Goal: Information Seeking & Learning: Learn about a topic

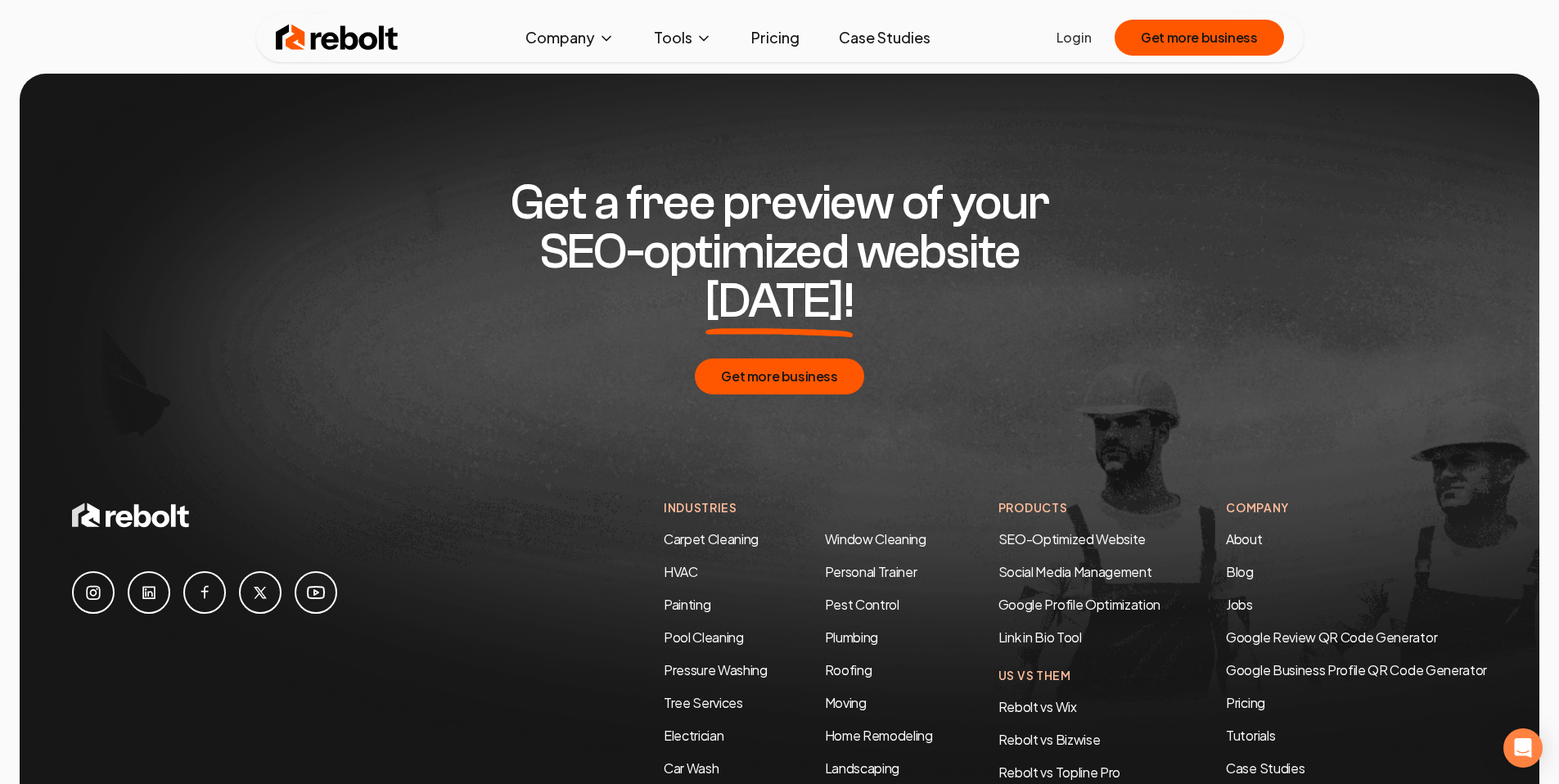
scroll to position [5130, 0]
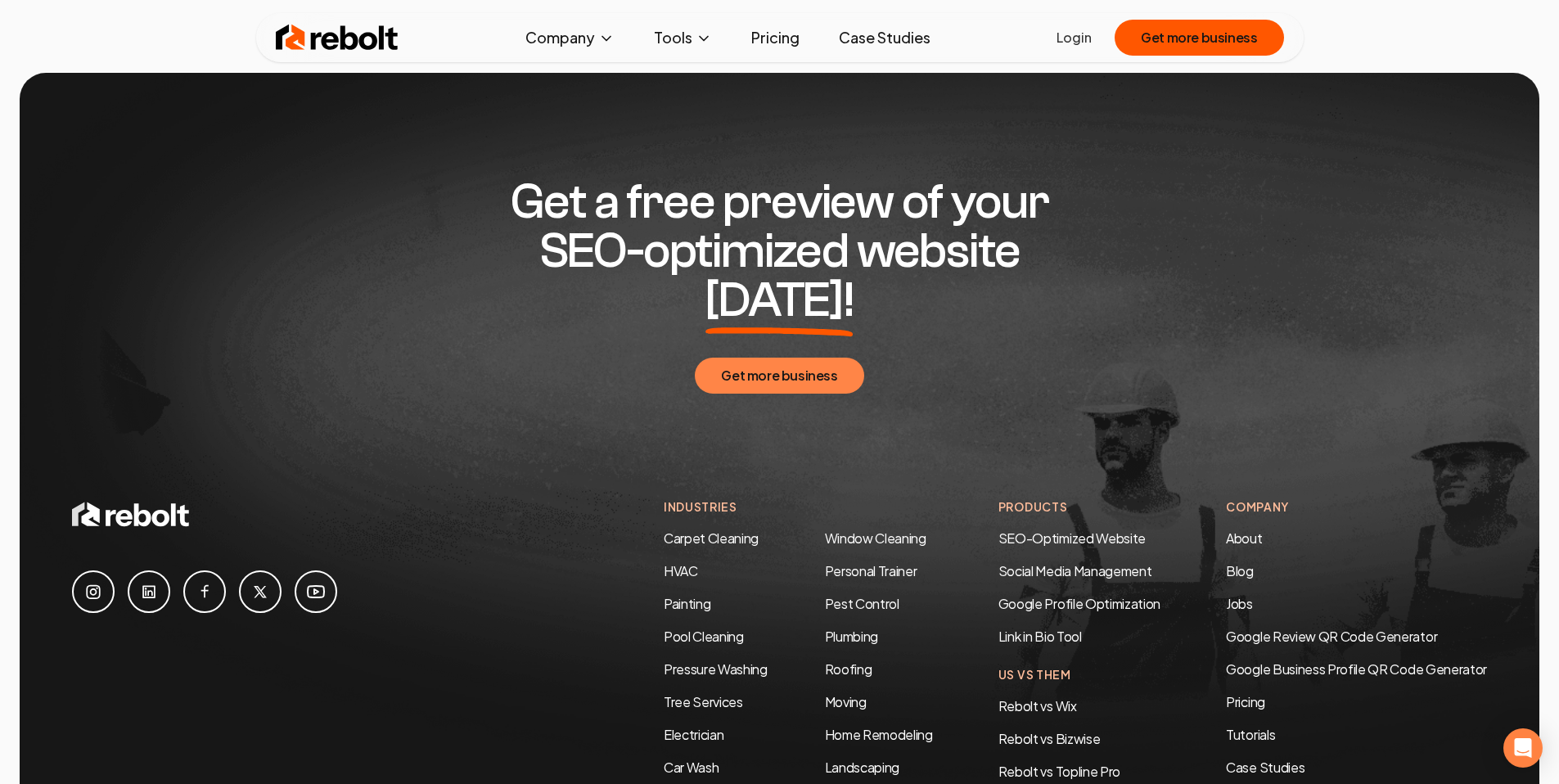
click at [749, 358] on button "Get more business" at bounding box center [779, 375] width 169 height 36
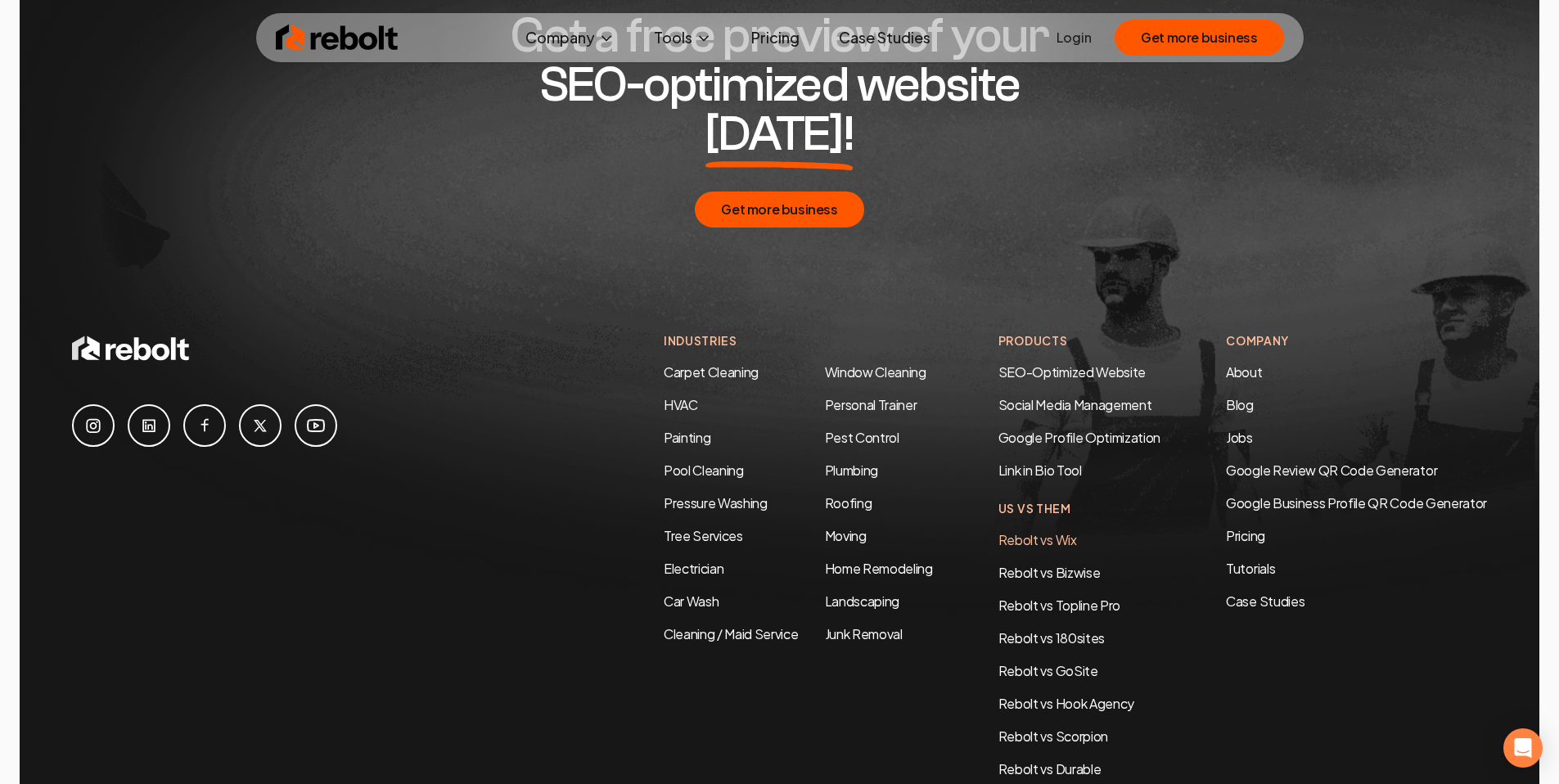
scroll to position [5299, 0]
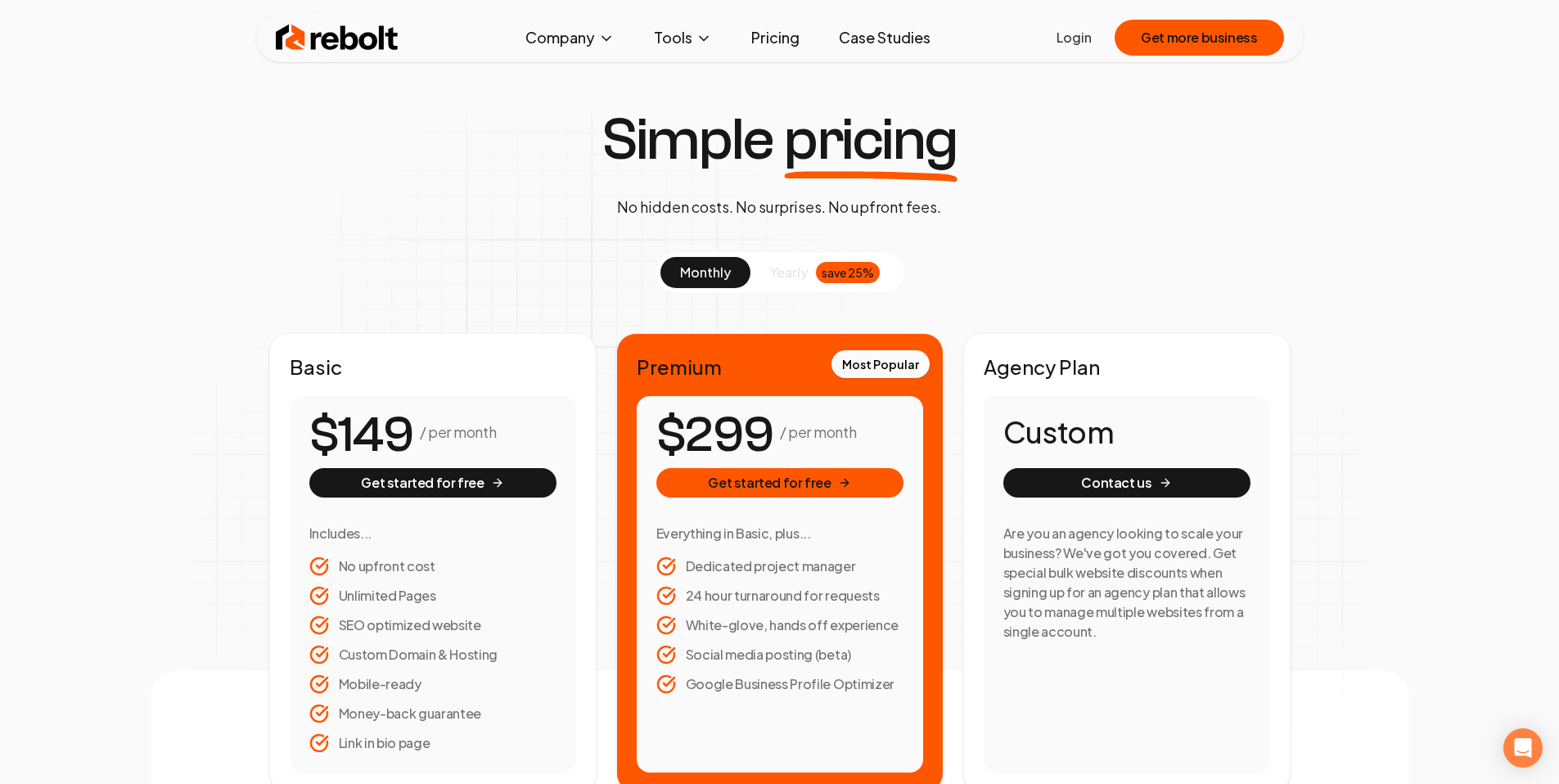
scroll to position [134, 0]
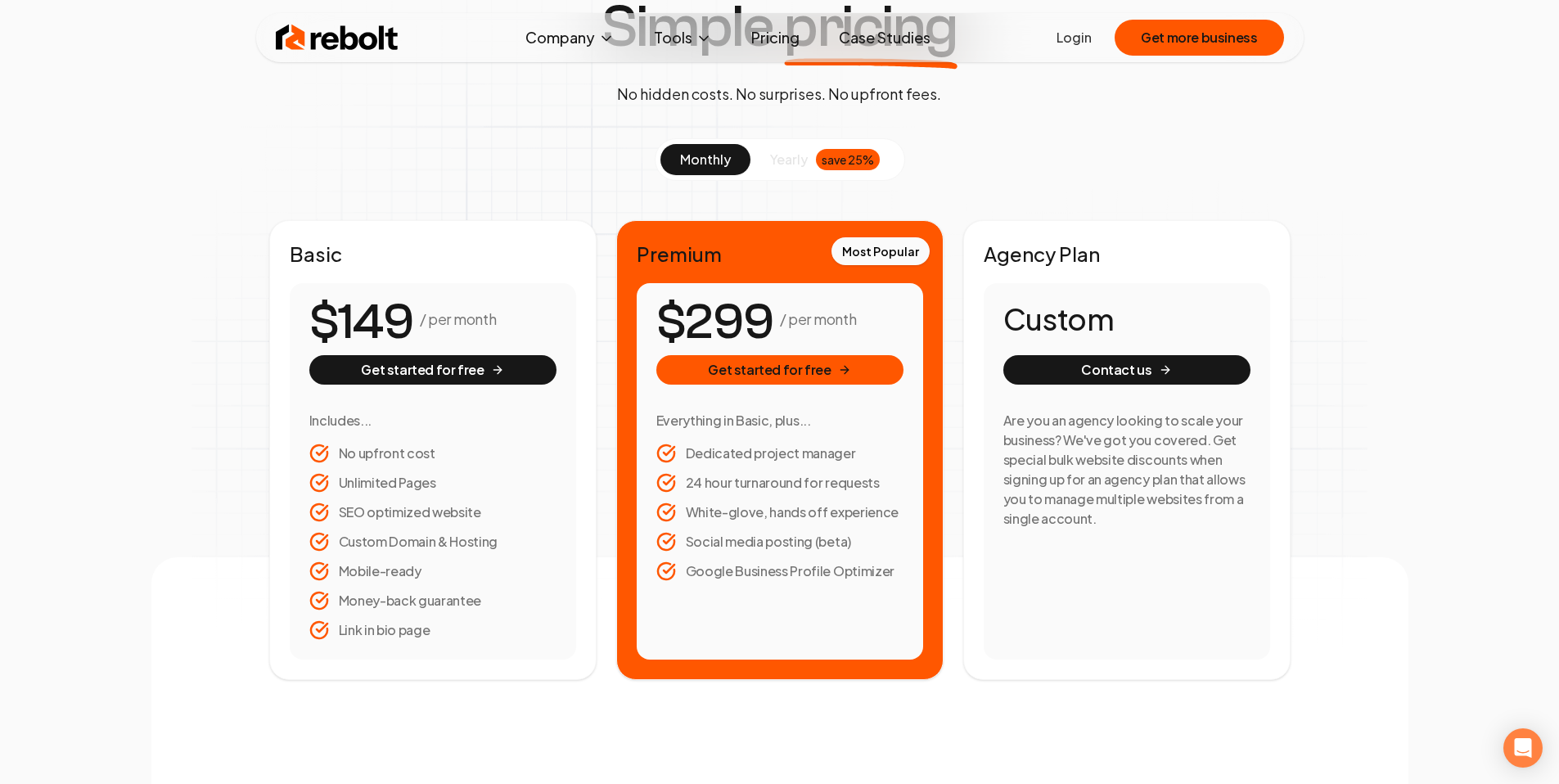
click at [794, 157] on span "yearly" at bounding box center [788, 159] width 37 height 20
click at [686, 152] on span "monthly" at bounding box center [706, 159] width 51 height 17
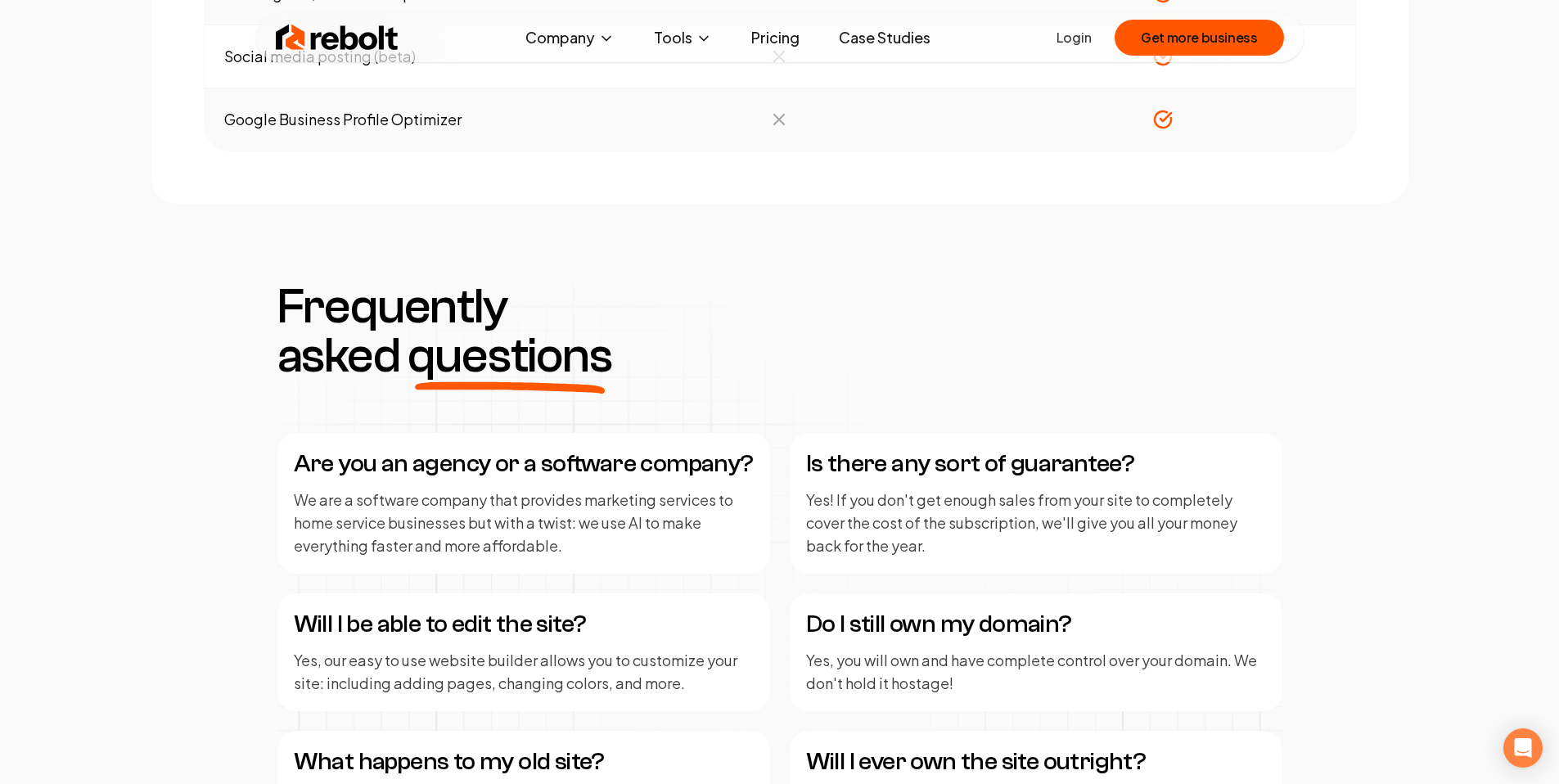
scroll to position [0, 0]
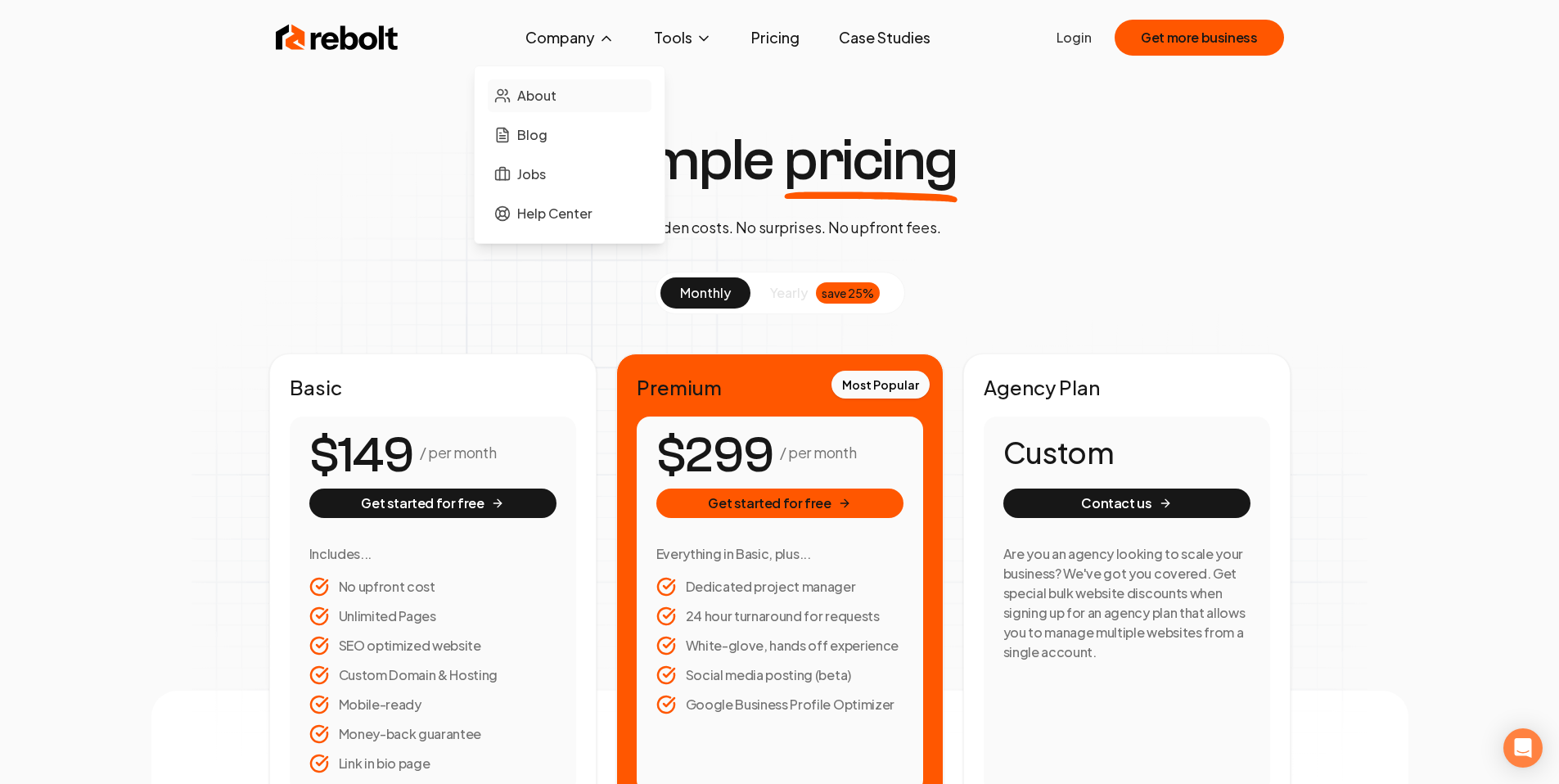
click at [556, 96] on span "About" at bounding box center [536, 95] width 39 height 20
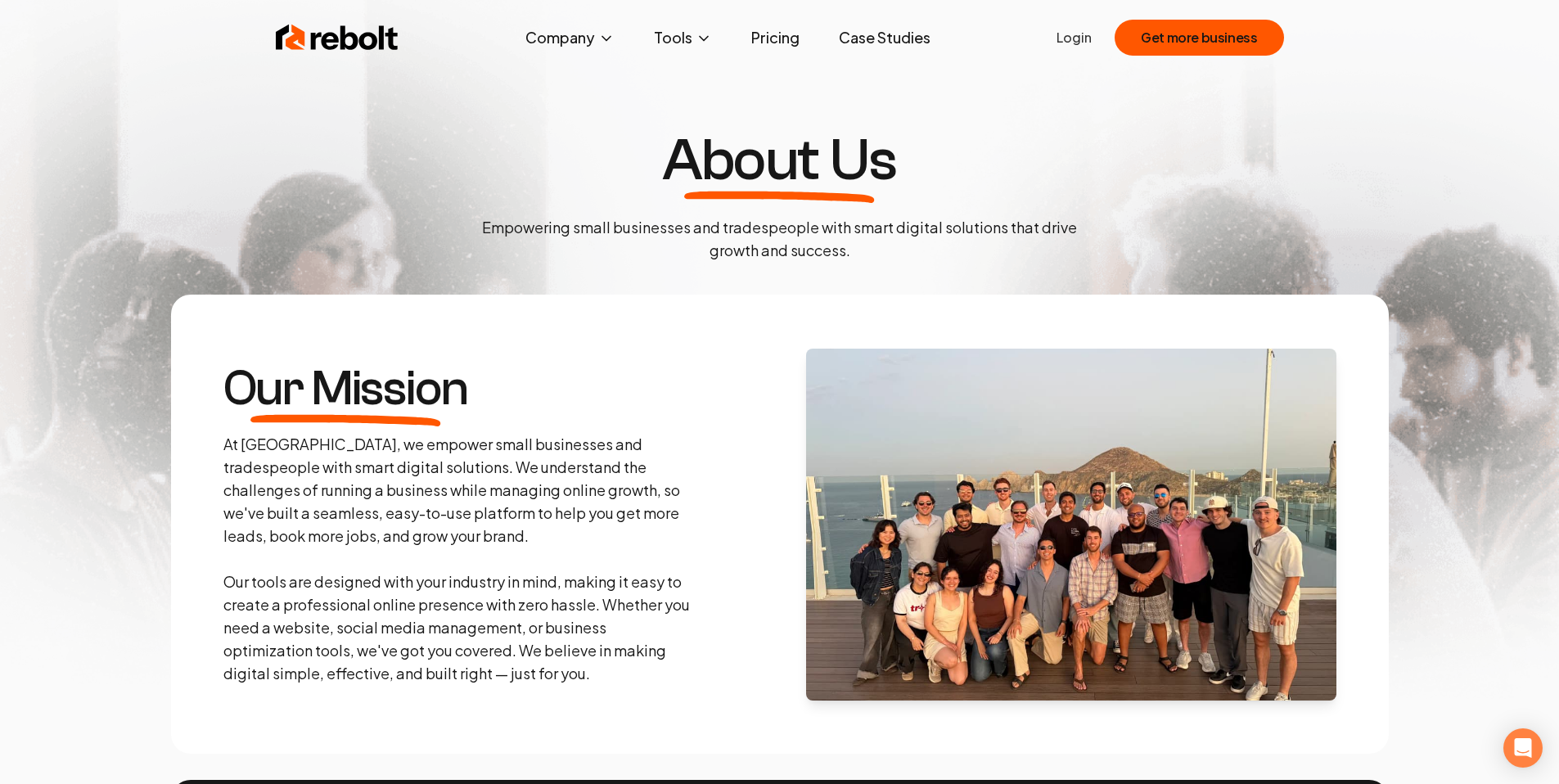
click at [890, 33] on link "Case Studies" at bounding box center [885, 37] width 117 height 32
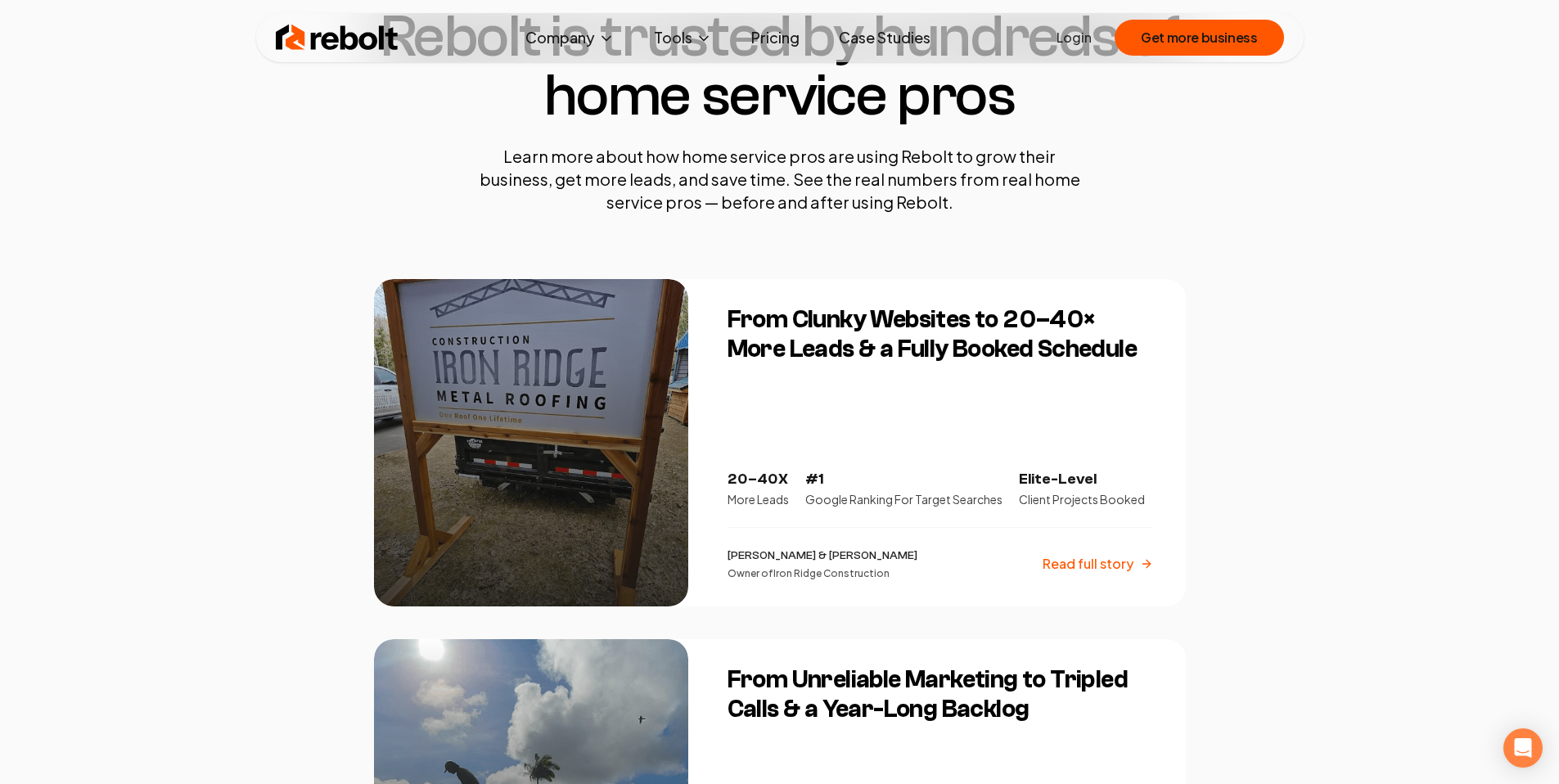
scroll to position [128, 0]
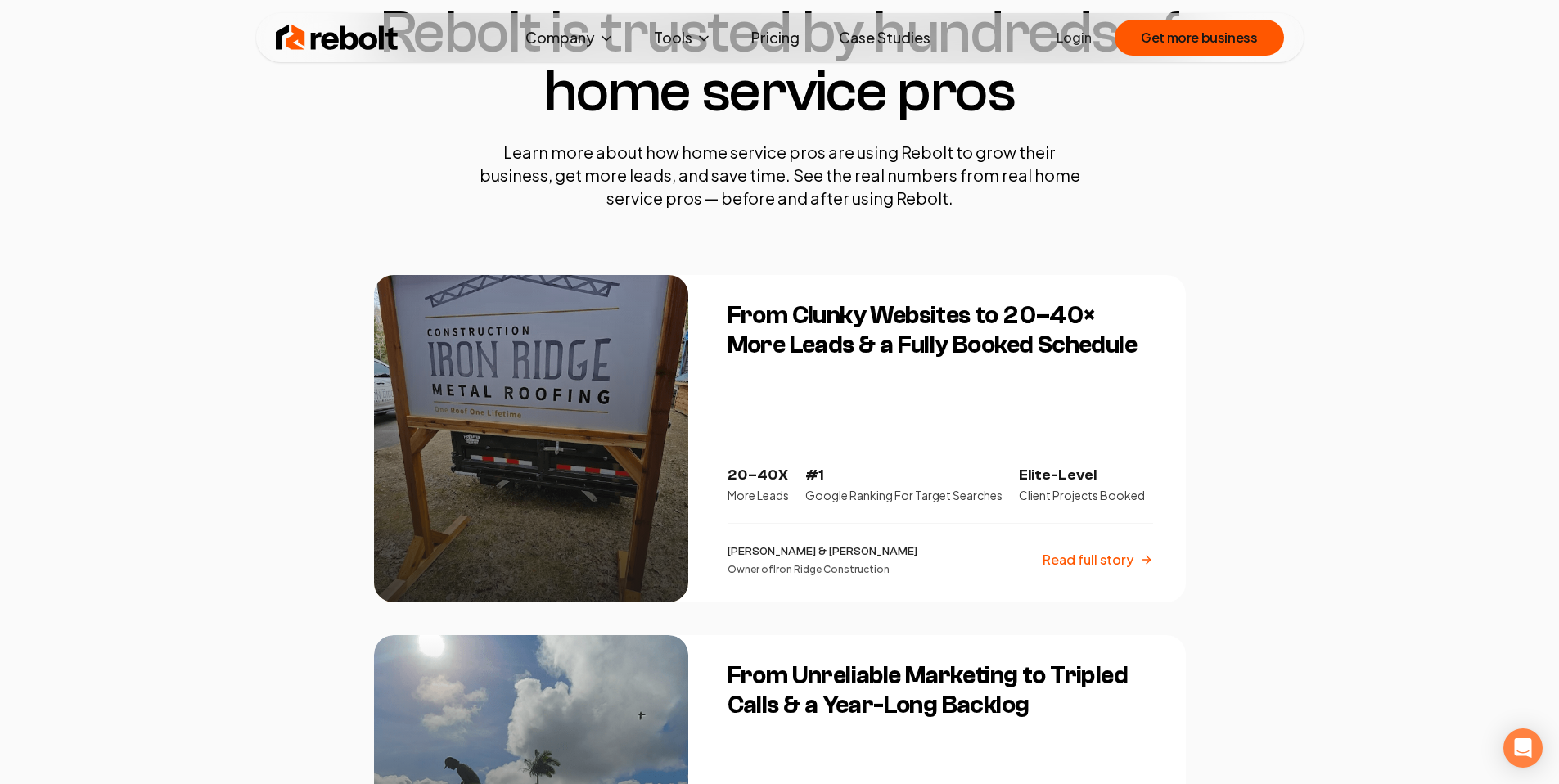
click at [610, 400] on div at bounding box center [530, 438] width 314 height 327
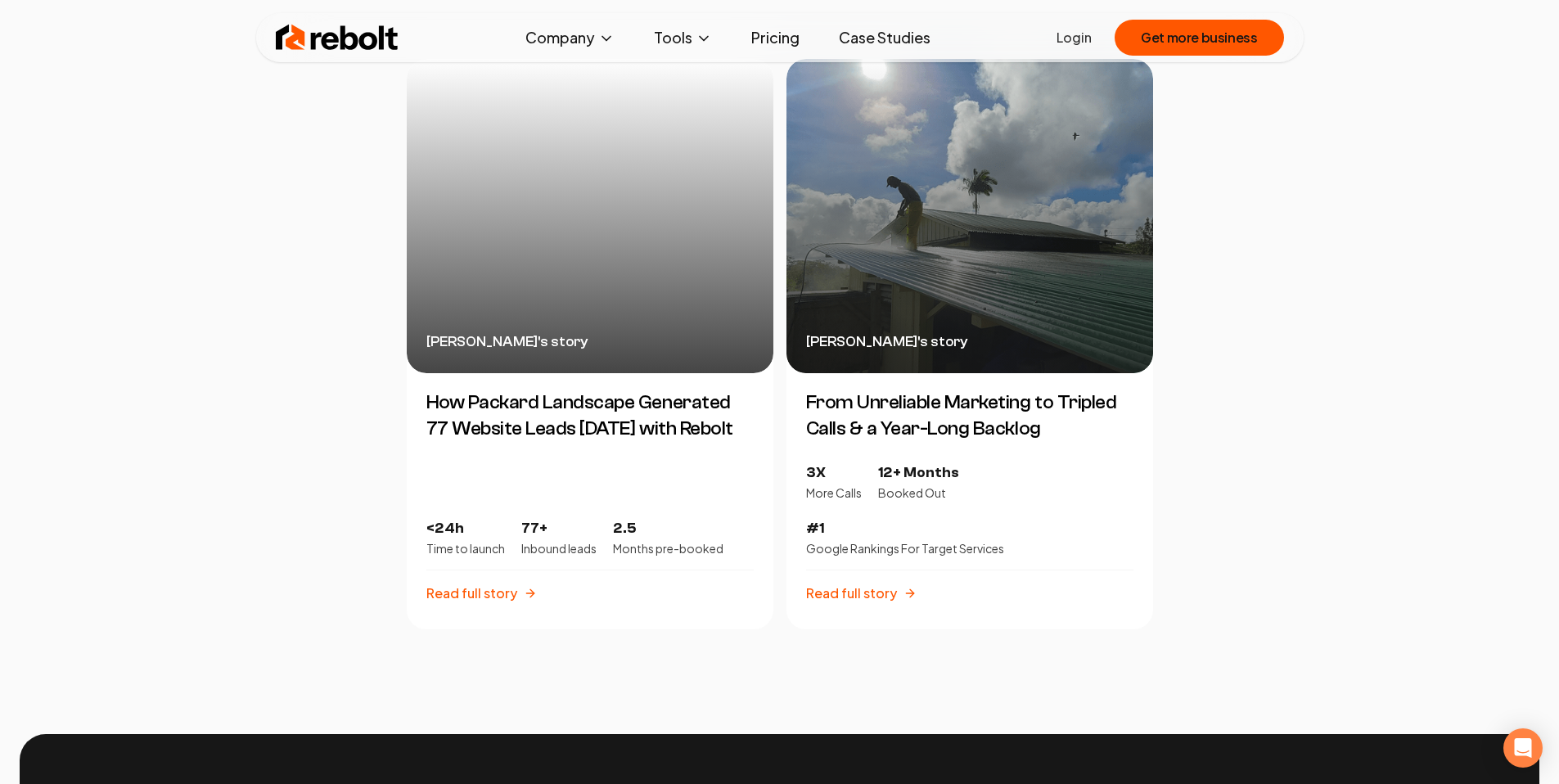
scroll to position [3688, 0]
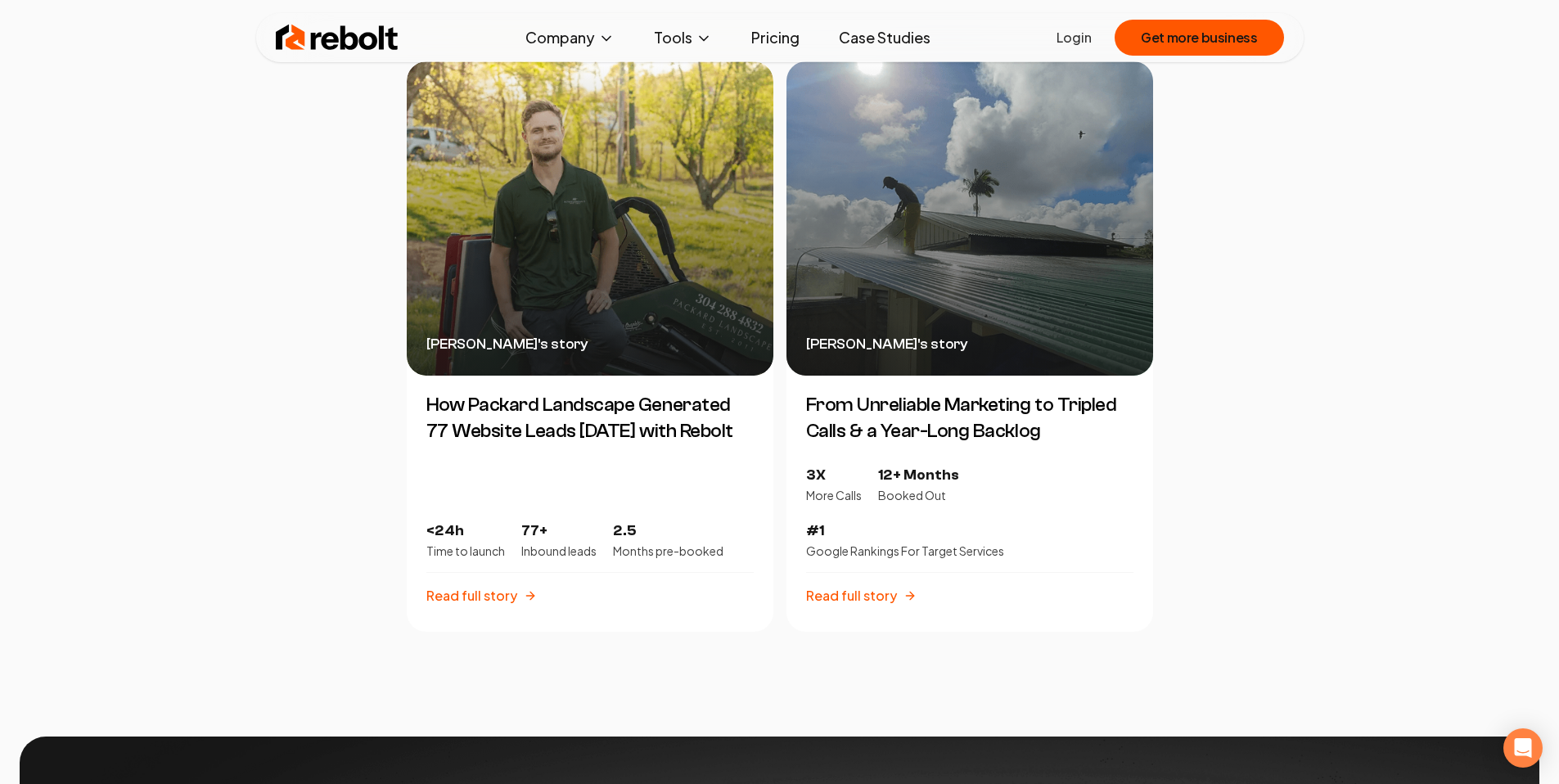
click at [876, 586] on p "Read full story" at bounding box center [851, 595] width 91 height 20
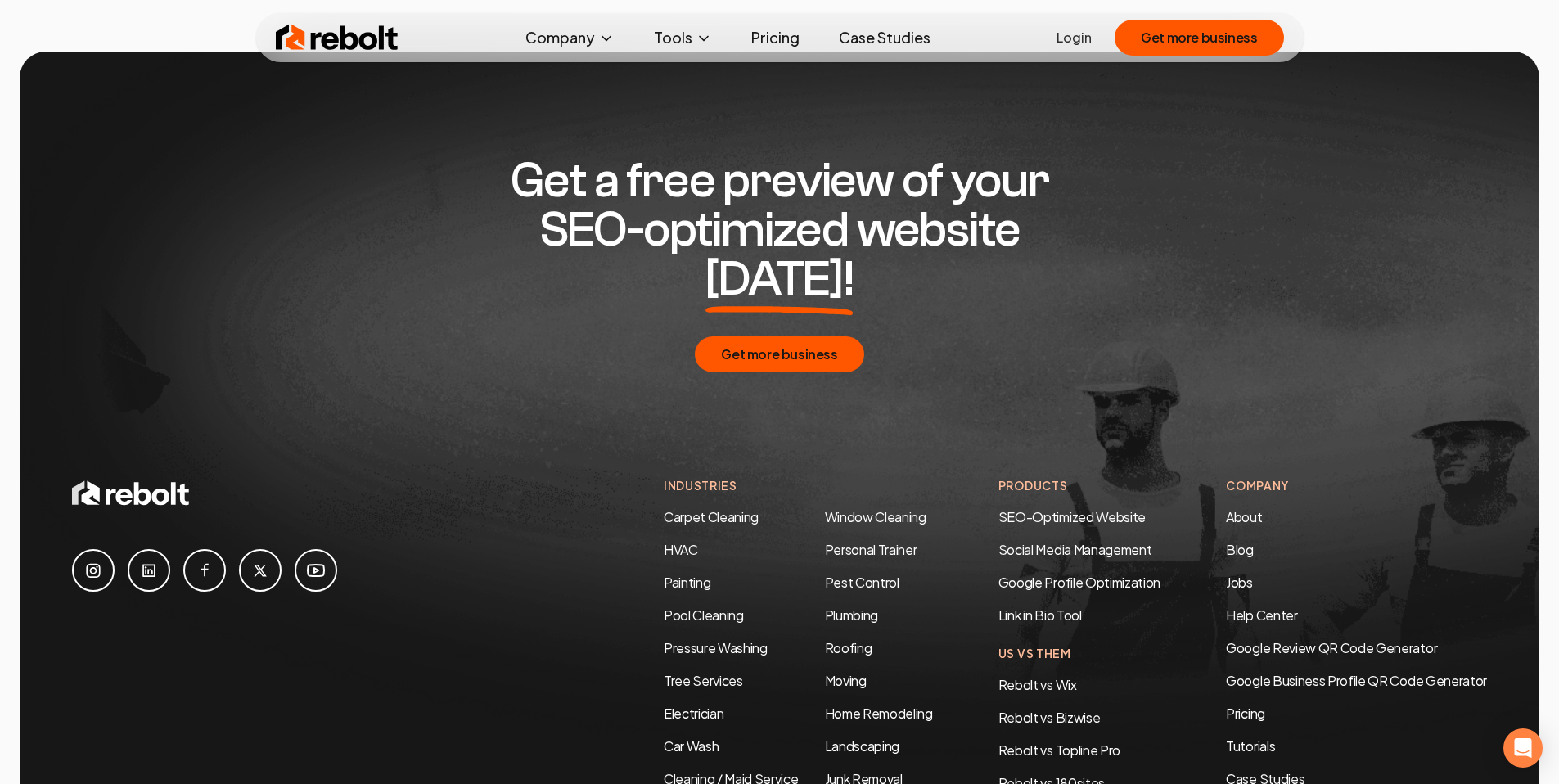
scroll to position [4361, 0]
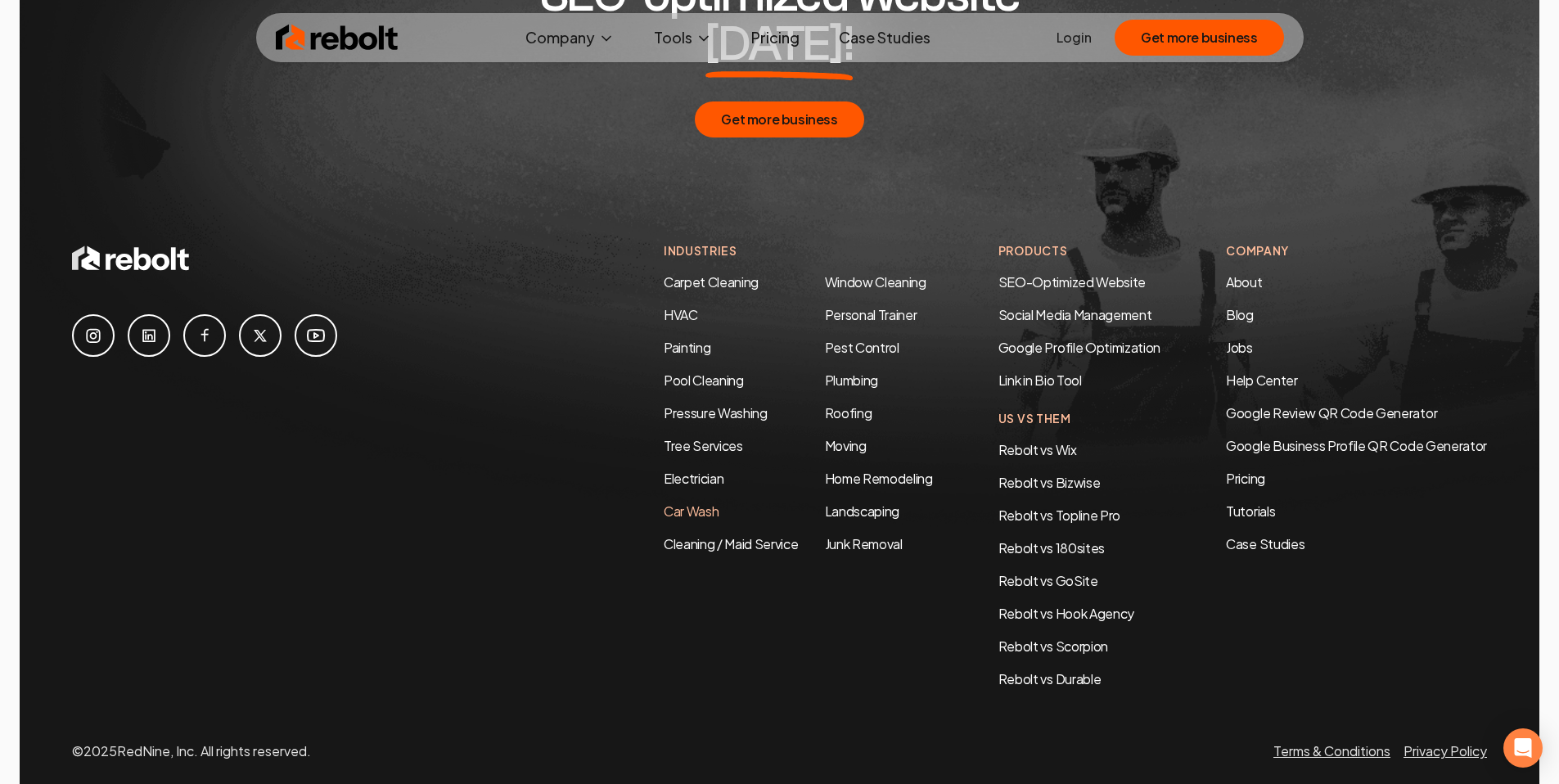
click at [682, 502] on link "Car Wash" at bounding box center [691, 511] width 54 height 17
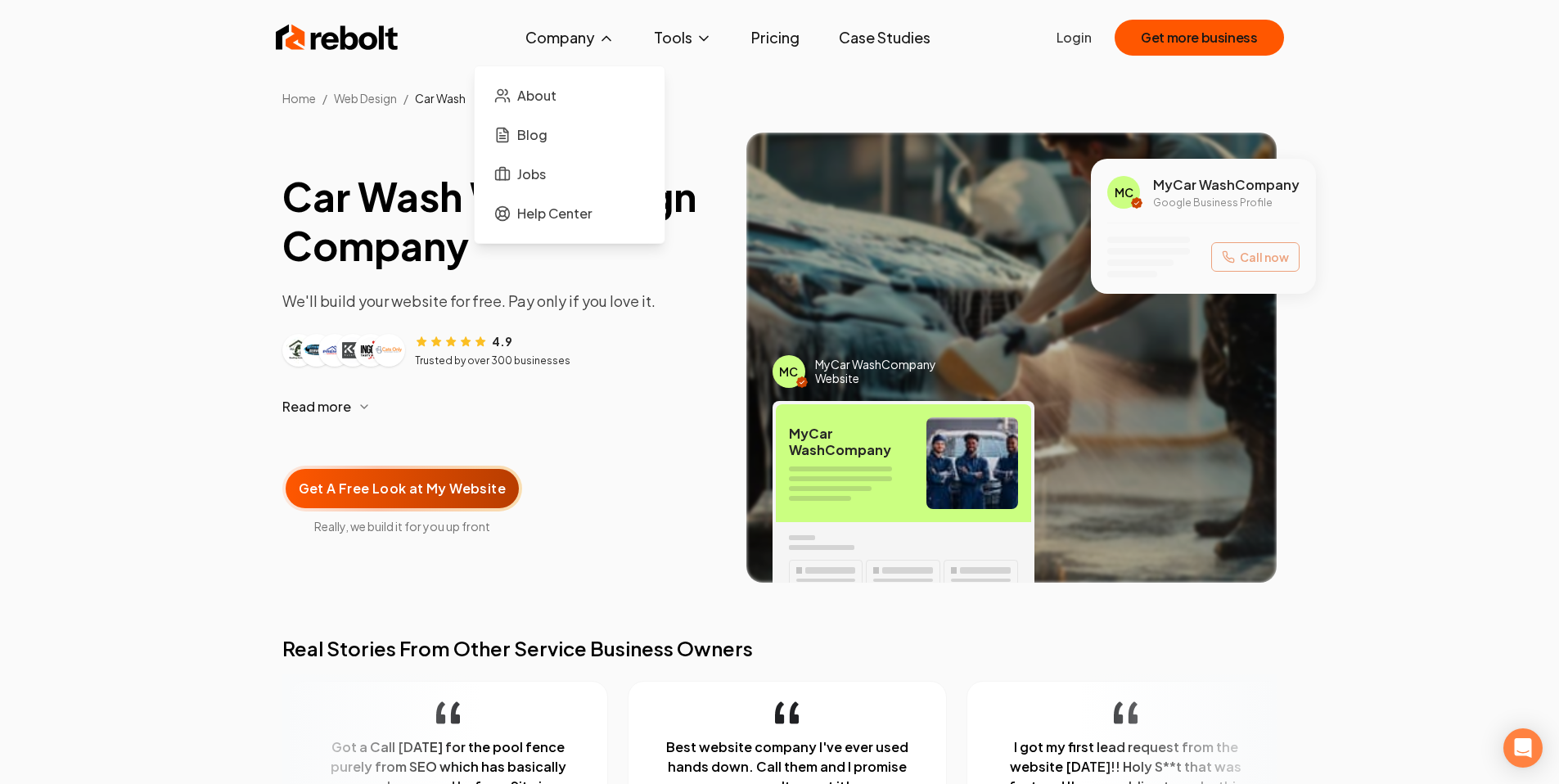
click at [573, 37] on button "Company" at bounding box center [570, 37] width 115 height 32
click at [536, 94] on span "About" at bounding box center [536, 95] width 39 height 20
click at [565, 39] on button "Company" at bounding box center [570, 37] width 115 height 32
click at [540, 91] on span "About" at bounding box center [536, 95] width 39 height 20
click at [347, 56] on div "Rebolt Company About Blog Jobs Help Center Tools Google Review QR Code Generato…" at bounding box center [780, 37] width 1047 height 49
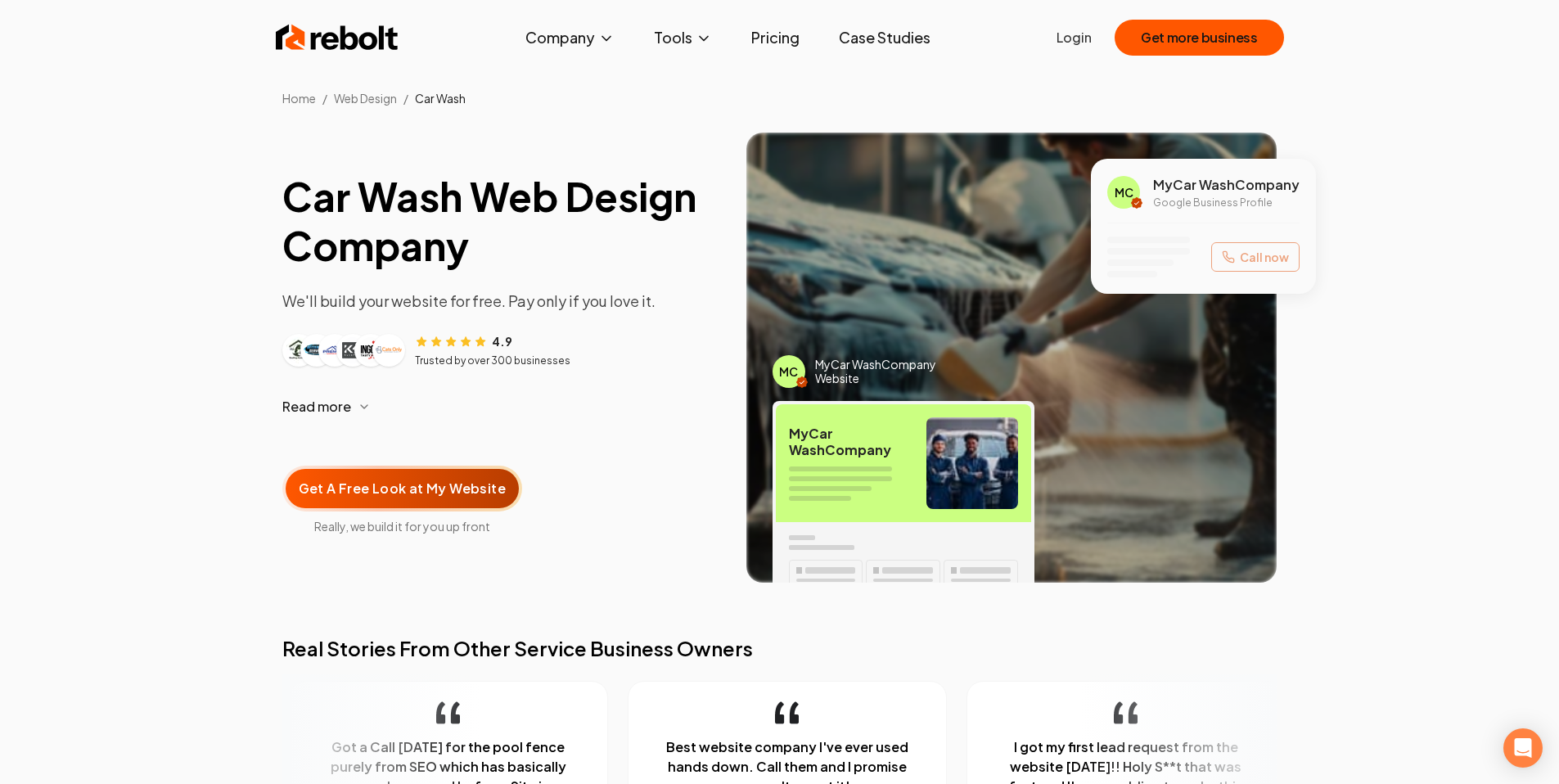
click at [347, 44] on img at bounding box center [337, 37] width 123 height 32
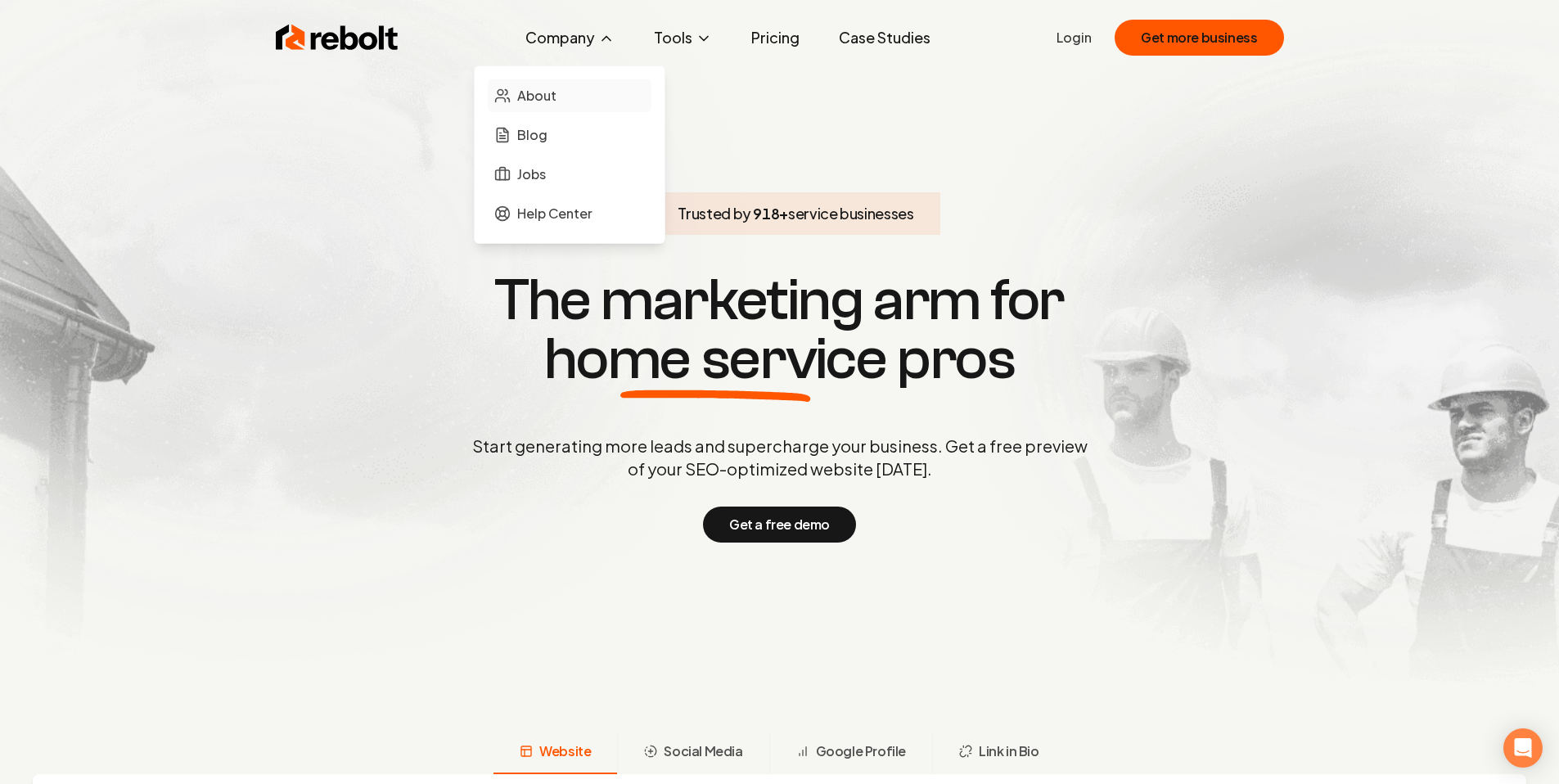
click at [545, 96] on span "About" at bounding box center [536, 95] width 39 height 20
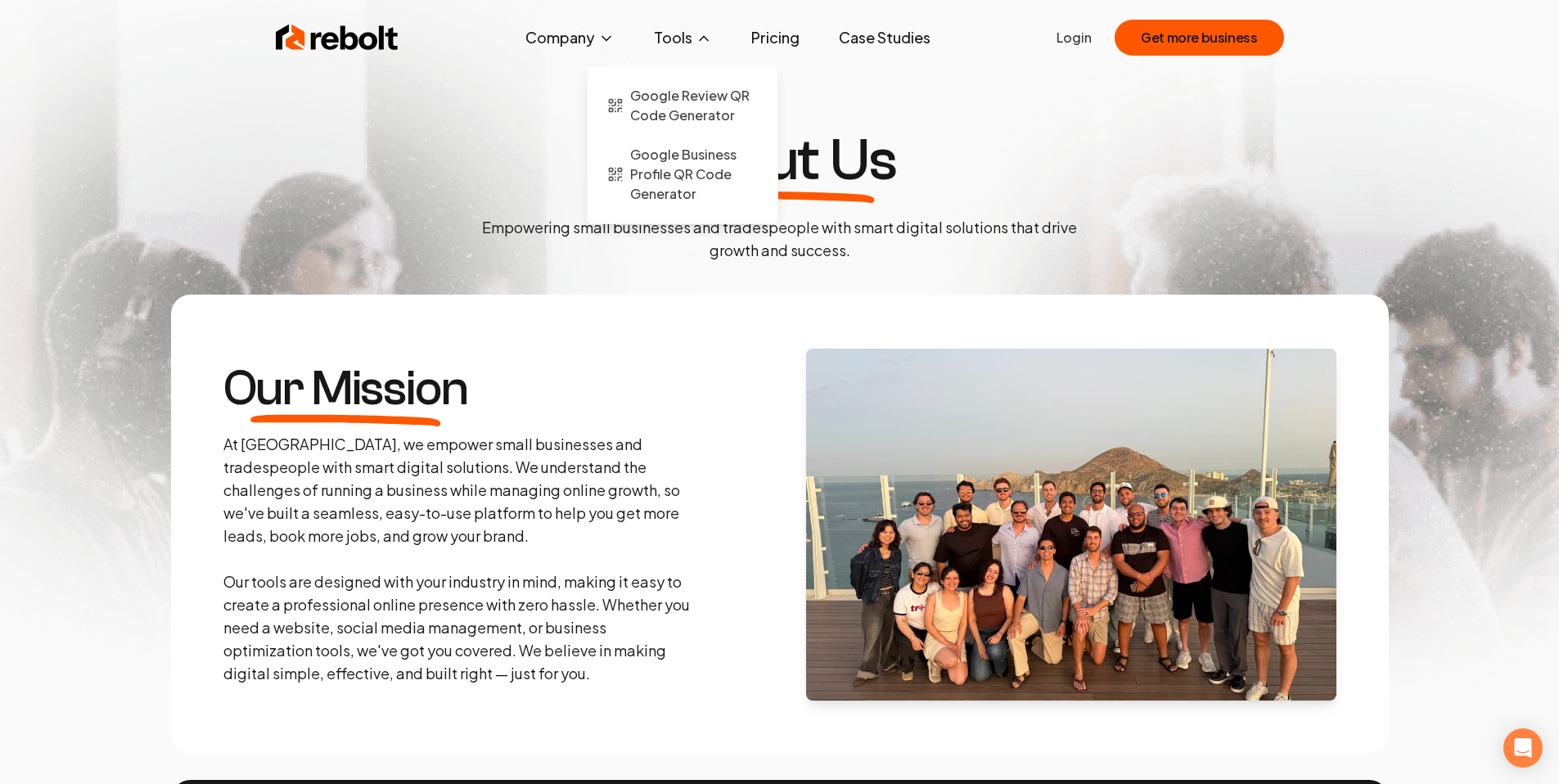
click at [686, 36] on button "Tools" at bounding box center [682, 37] width 84 height 32
click at [680, 98] on span "Google Review QR Code Generator" at bounding box center [694, 106] width 128 height 39
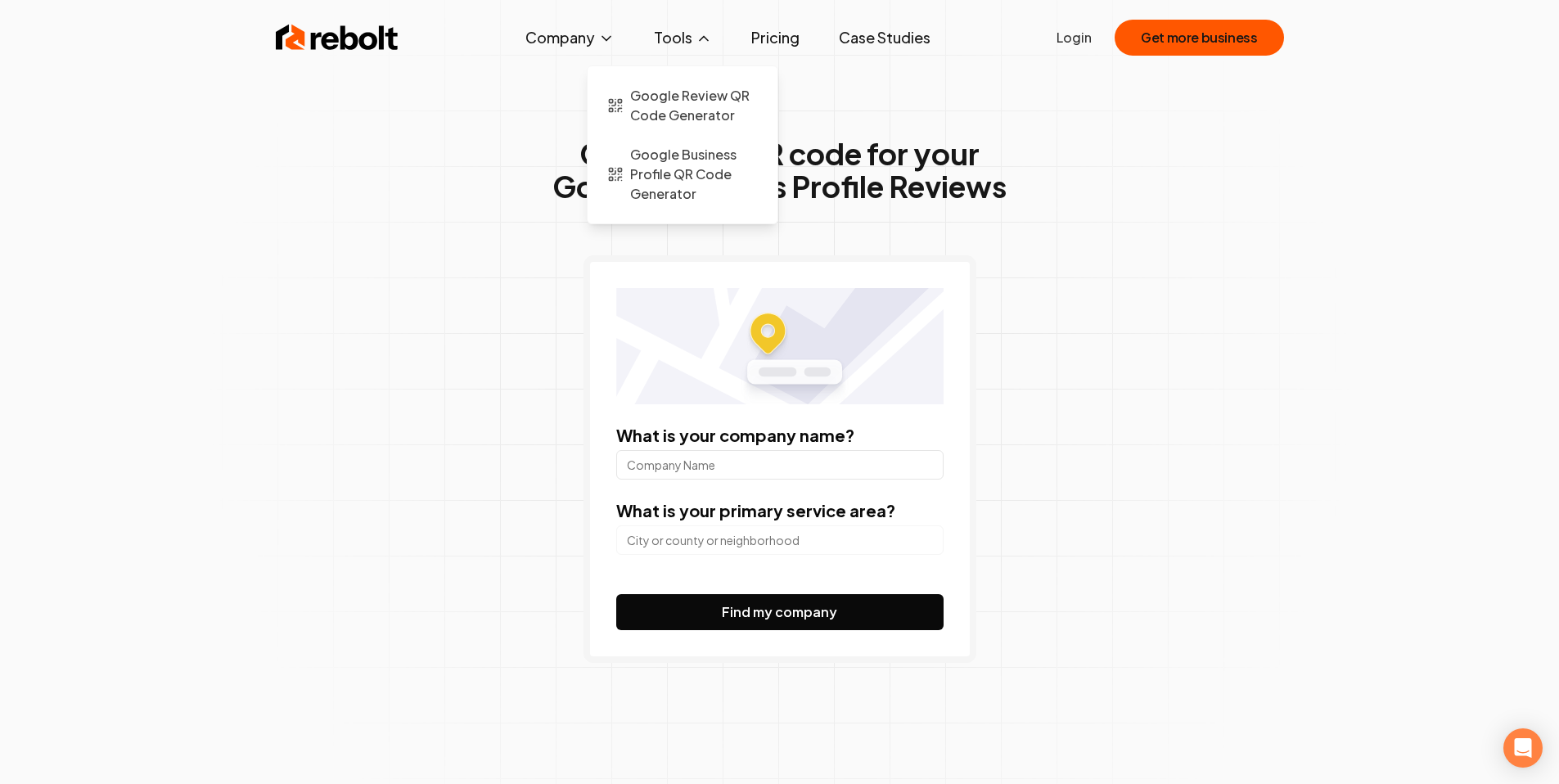
click at [691, 51] on button "Tools" at bounding box center [682, 37] width 84 height 32
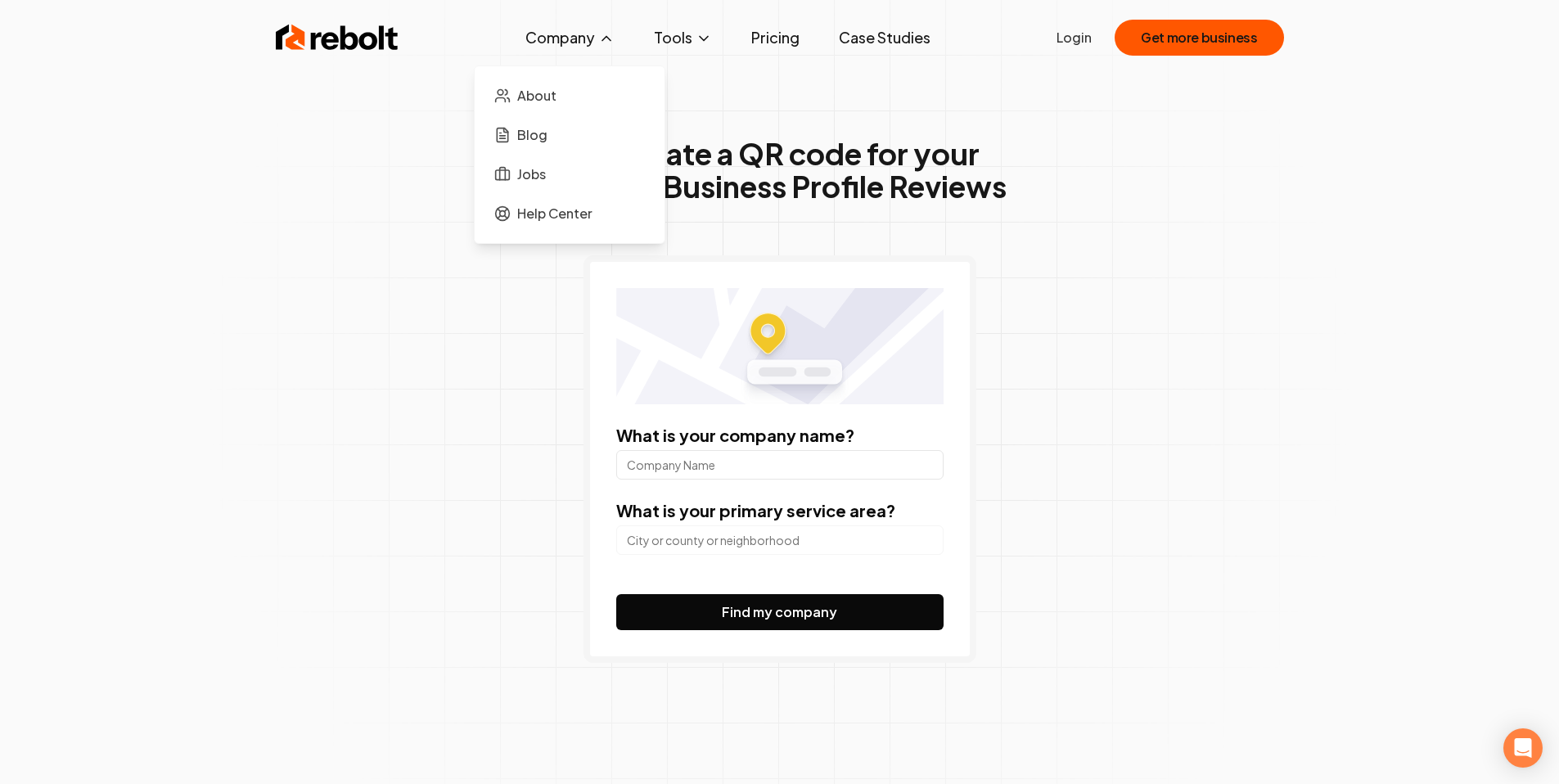
click at [593, 36] on button "Company" at bounding box center [570, 37] width 115 height 32
click at [542, 129] on span "Blog" at bounding box center [532, 134] width 31 height 20
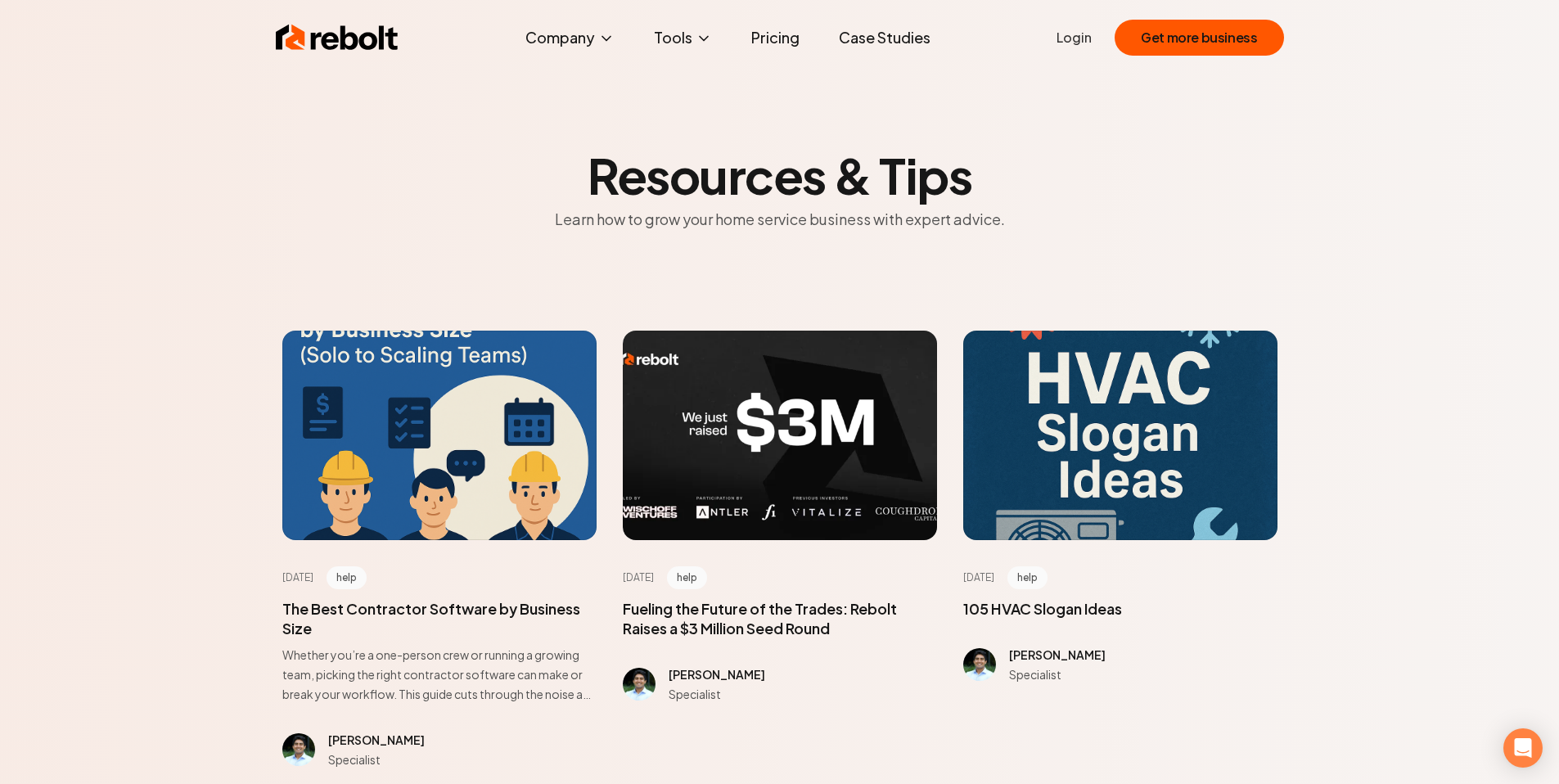
click at [779, 40] on link "Pricing" at bounding box center [775, 37] width 74 height 32
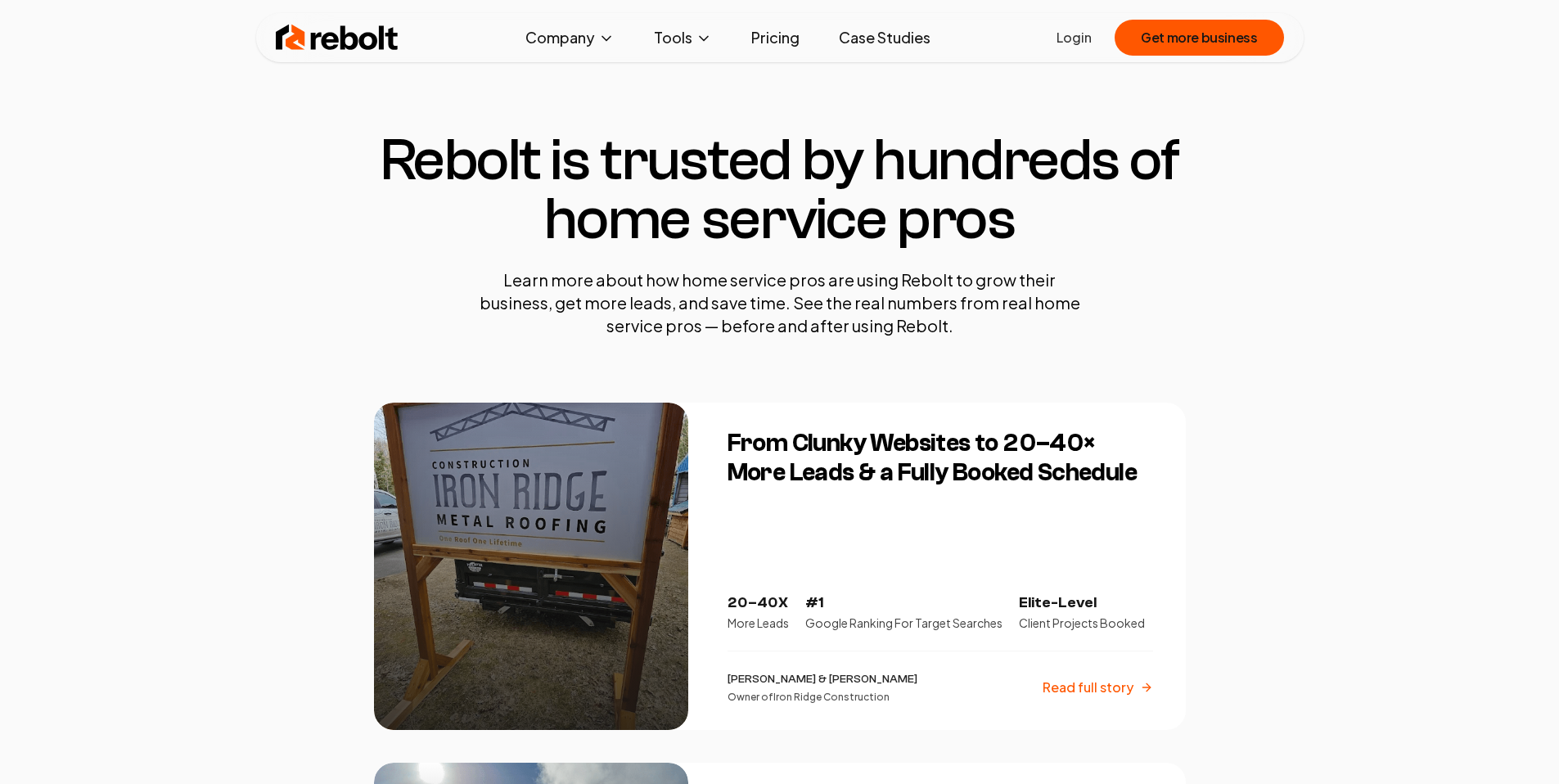
scroll to position [755, 0]
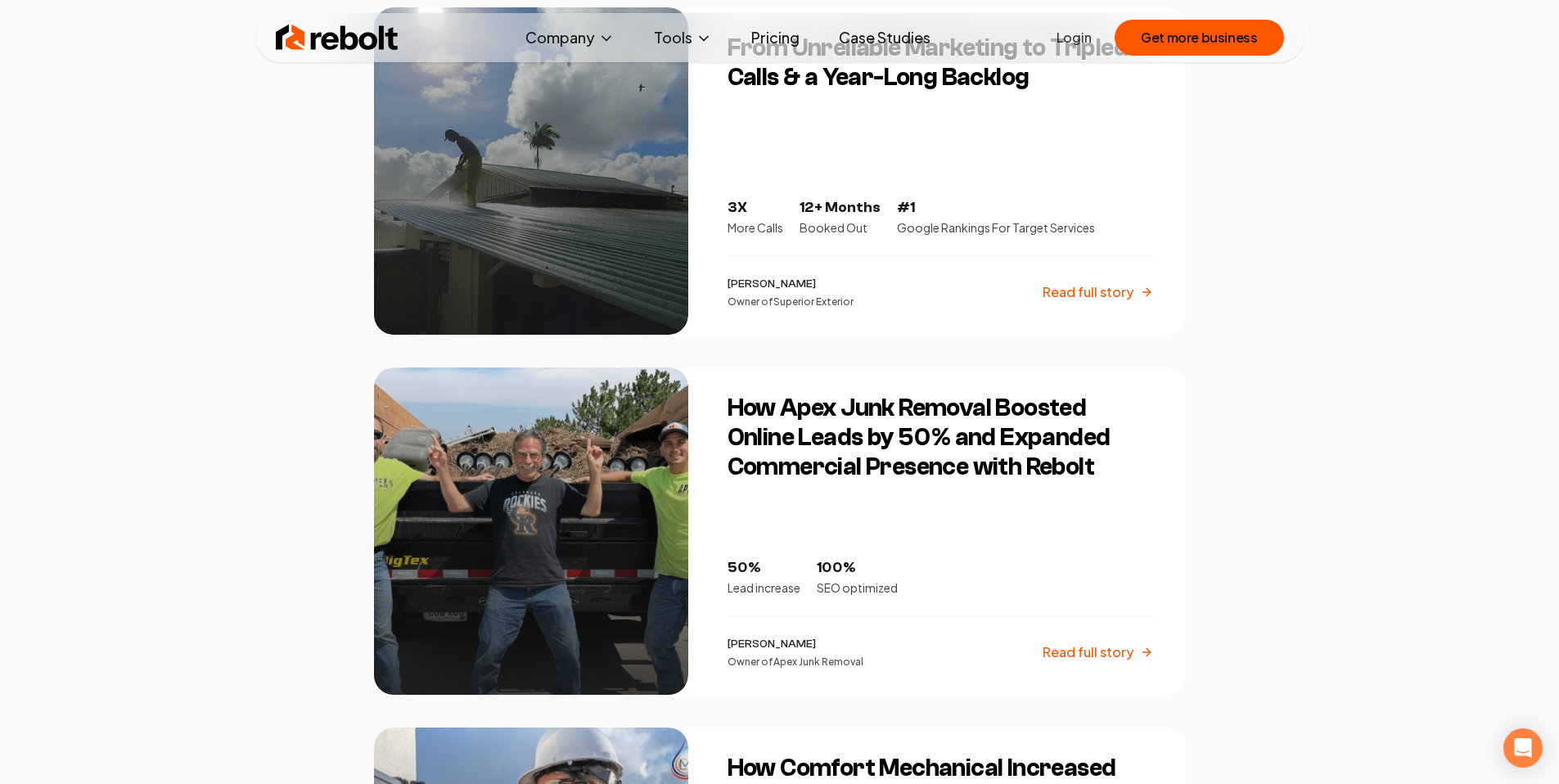
click at [782, 418] on h3 "How Apex Junk Removal Boosted Online Leads by 50% and Expanded Commercial Prese…" at bounding box center [940, 438] width 426 height 89
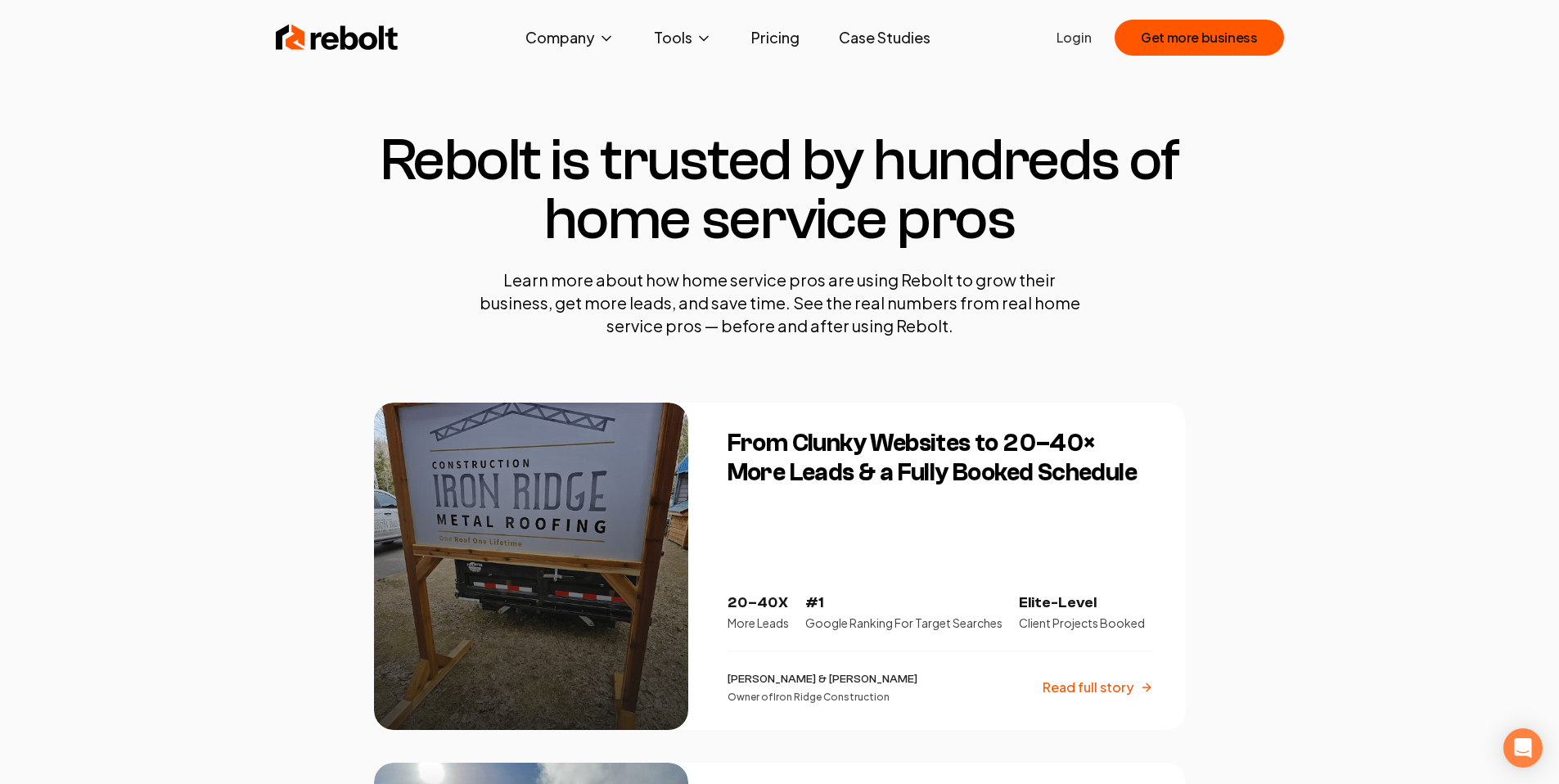
scroll to position [7, 0]
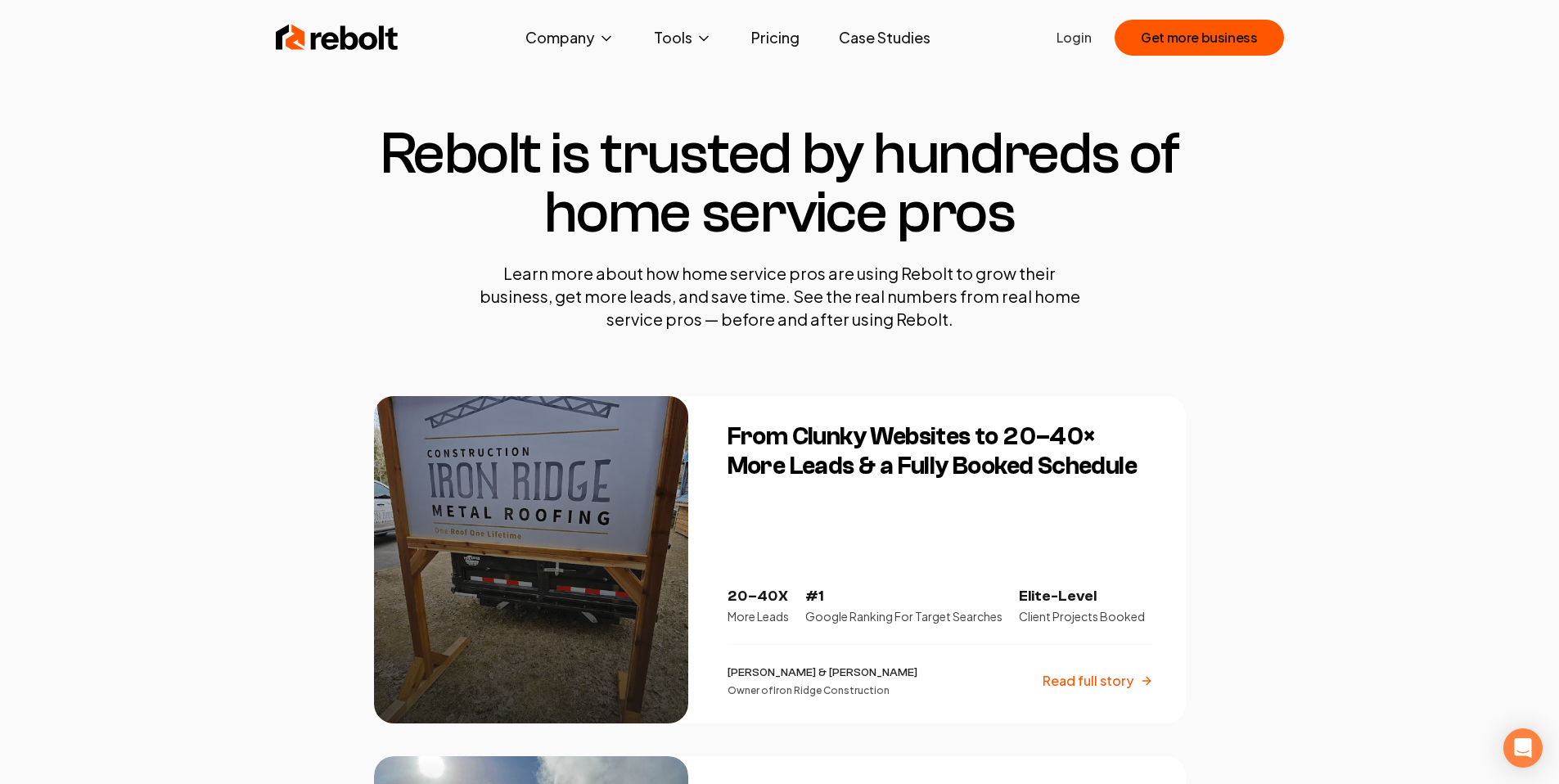
click at [793, 455] on h3 "From Clunky Websites to 20–40× More Leads & a Fully Booked Schedule" at bounding box center [940, 451] width 426 height 59
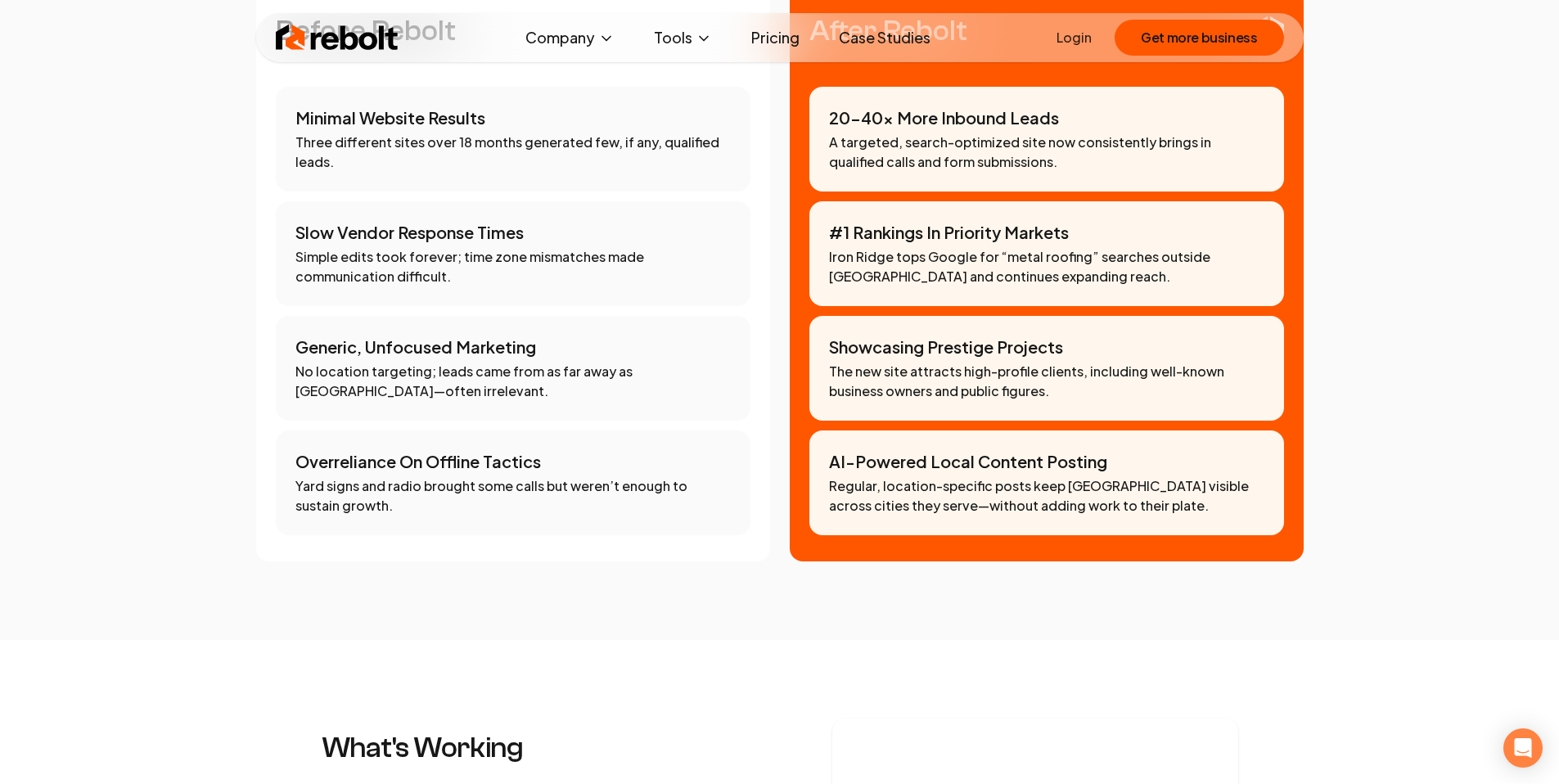
scroll to position [1519, 0]
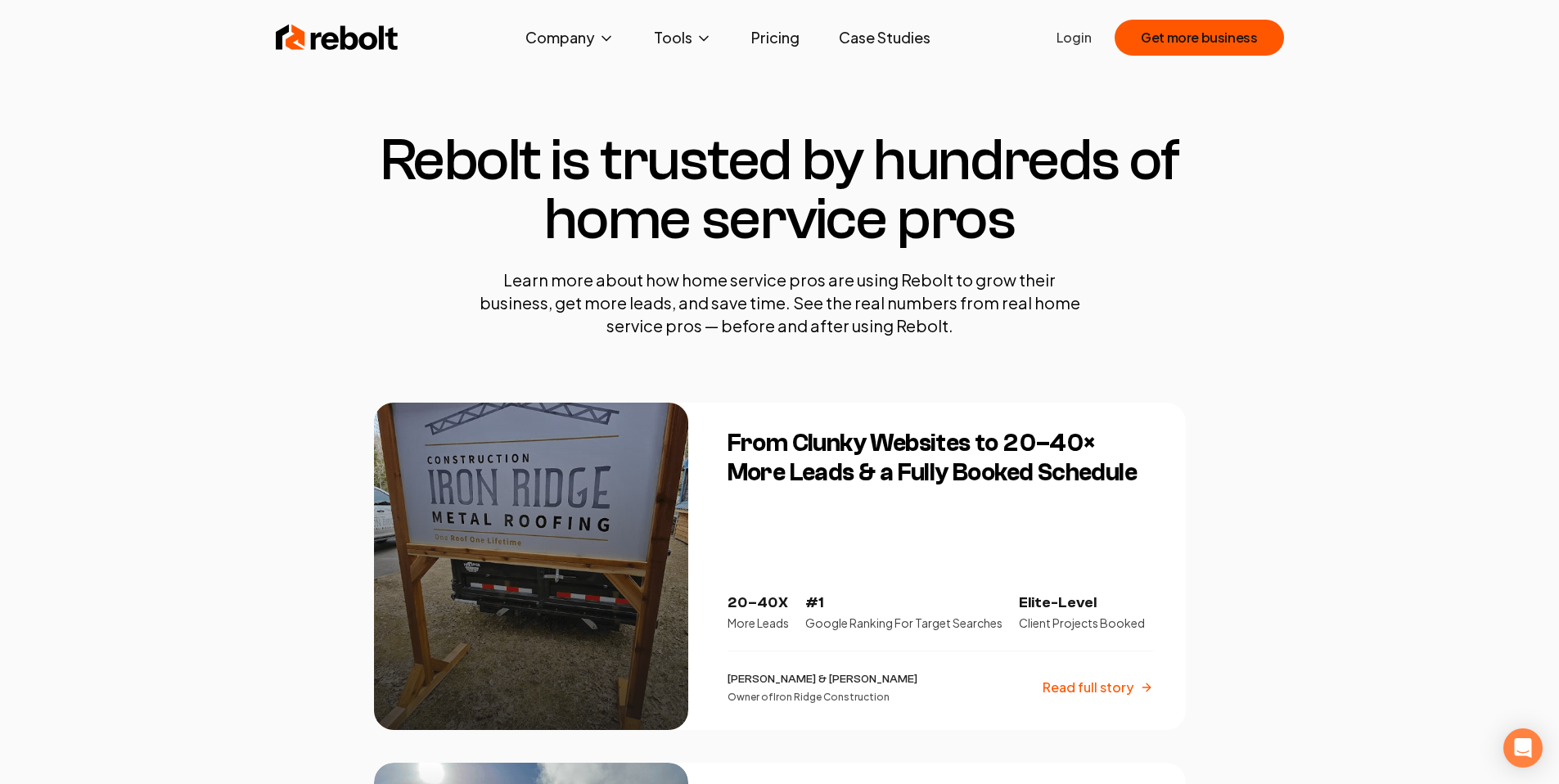
click at [868, 469] on h3 "From Clunky Websites to 20–40× More Leads & a Fully Booked Schedule" at bounding box center [940, 458] width 426 height 59
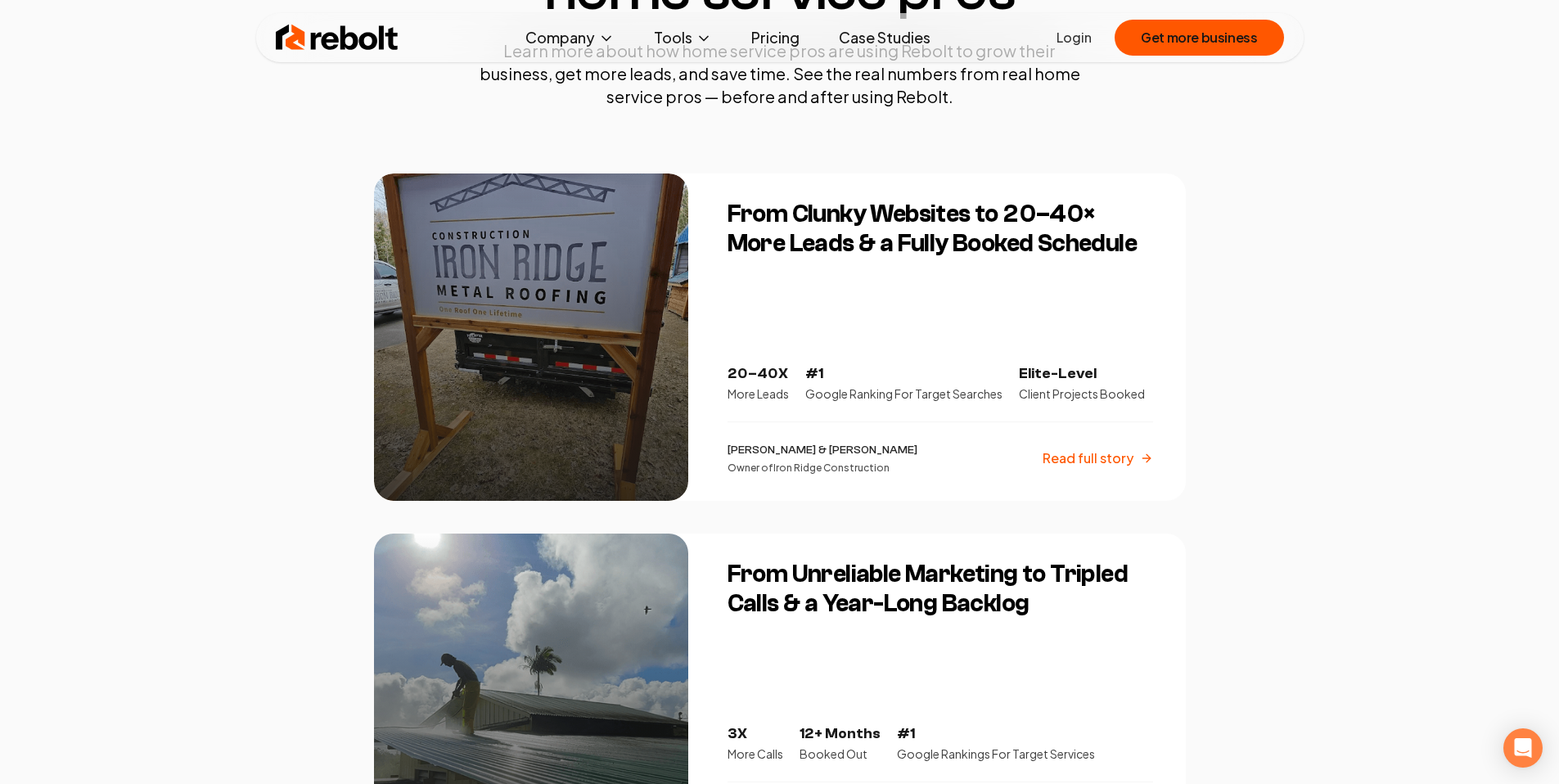
scroll to position [346, 0]
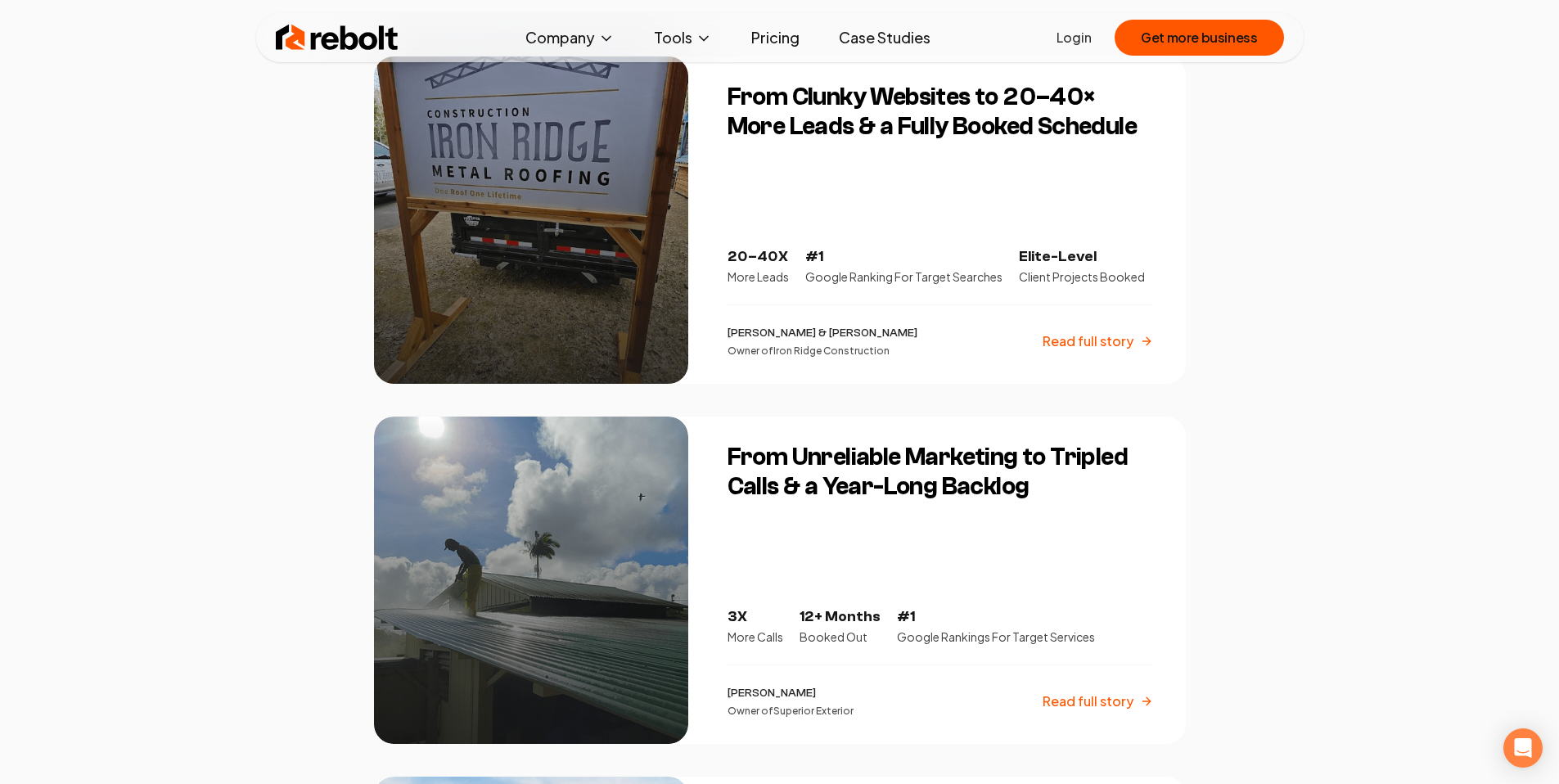
click at [732, 329] on p "[PERSON_NAME] & [PERSON_NAME]" at bounding box center [822, 332] width 190 height 16
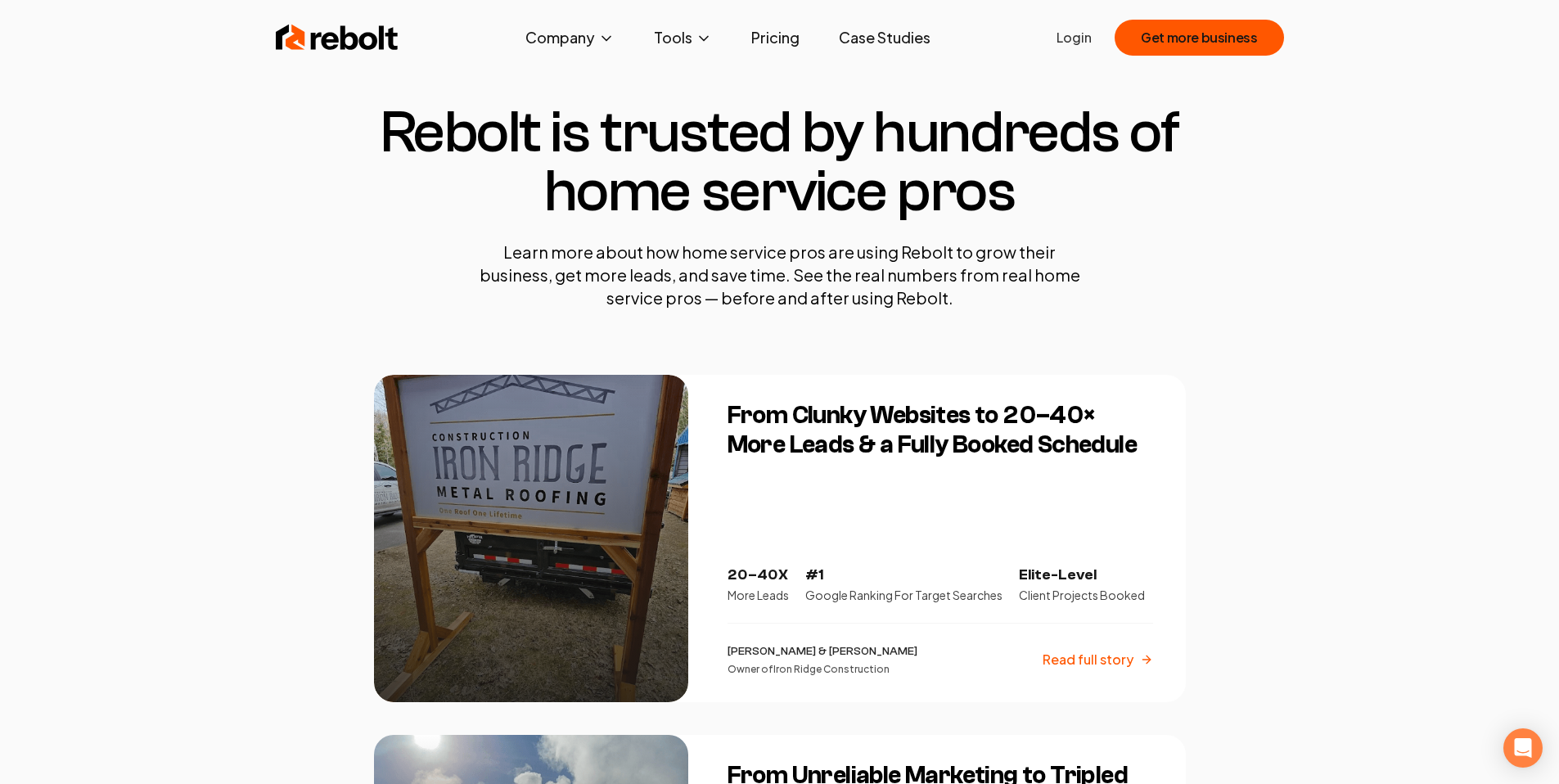
scroll to position [29, 0]
click at [817, 774] on h3 "From Unreliable Marketing to Tripled Calls & a Year-Long Backlog" at bounding box center [940, 789] width 426 height 59
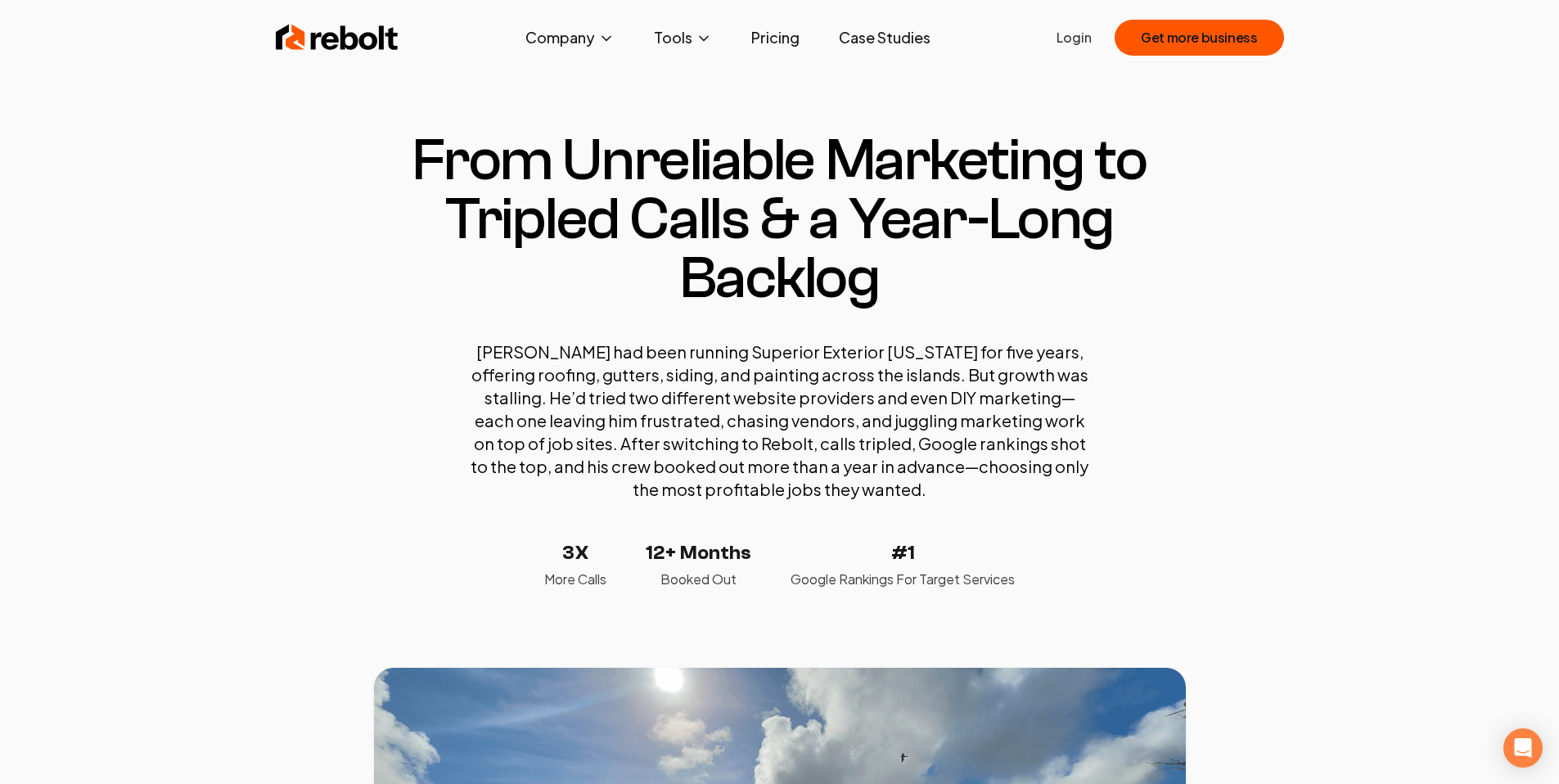
click at [448, 489] on section "From Unreliable Marketing to Tripled Calls & a Year-Long Backlog [PERSON_NAME] …" at bounding box center [779, 360] width 811 height 458
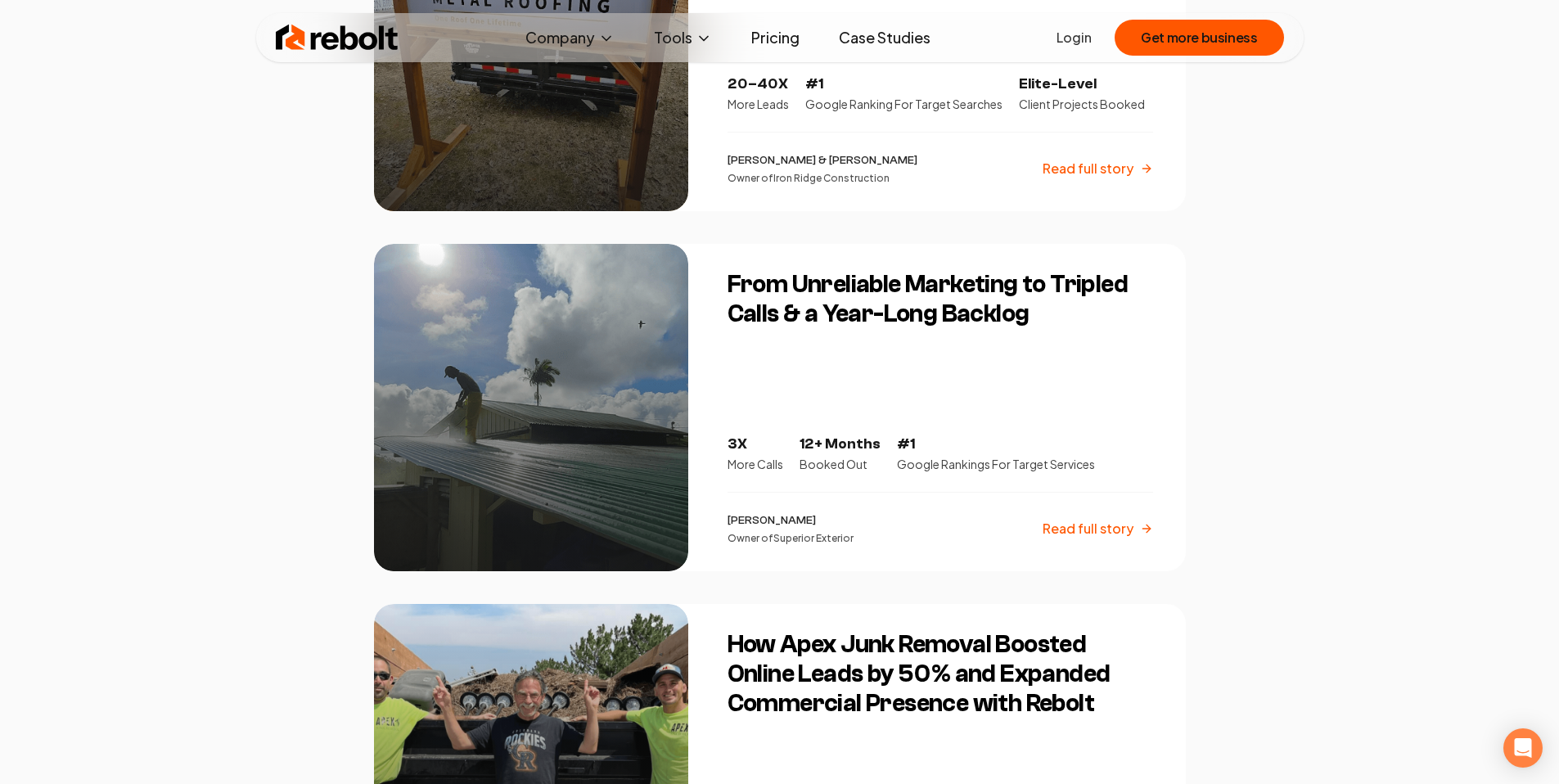
scroll to position [246, 0]
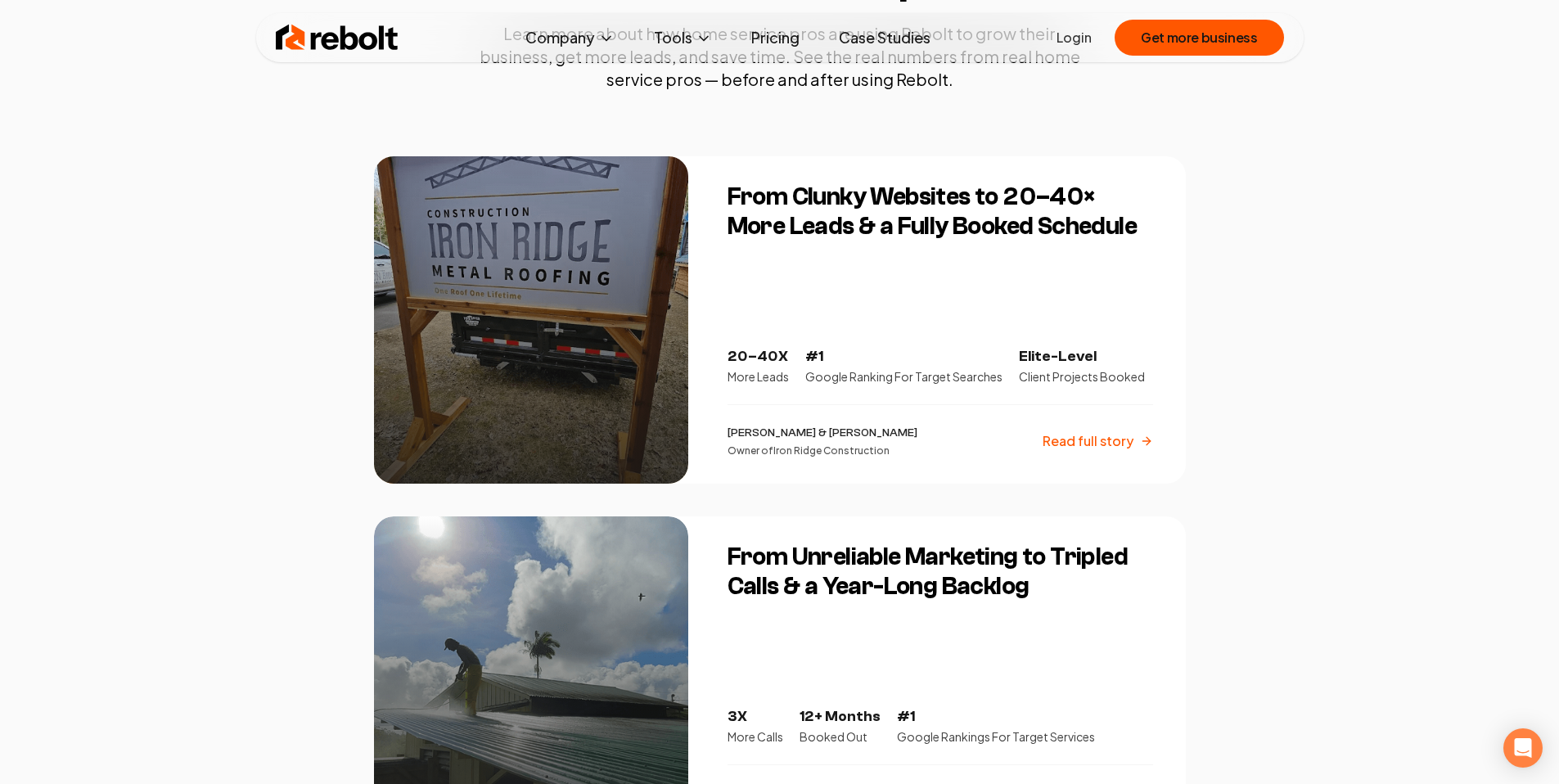
click at [842, 266] on div "From Clunky Websites to 20–40× More Leads & a Fully Booked Schedule 20–40X More…" at bounding box center [946, 320] width 478 height 327
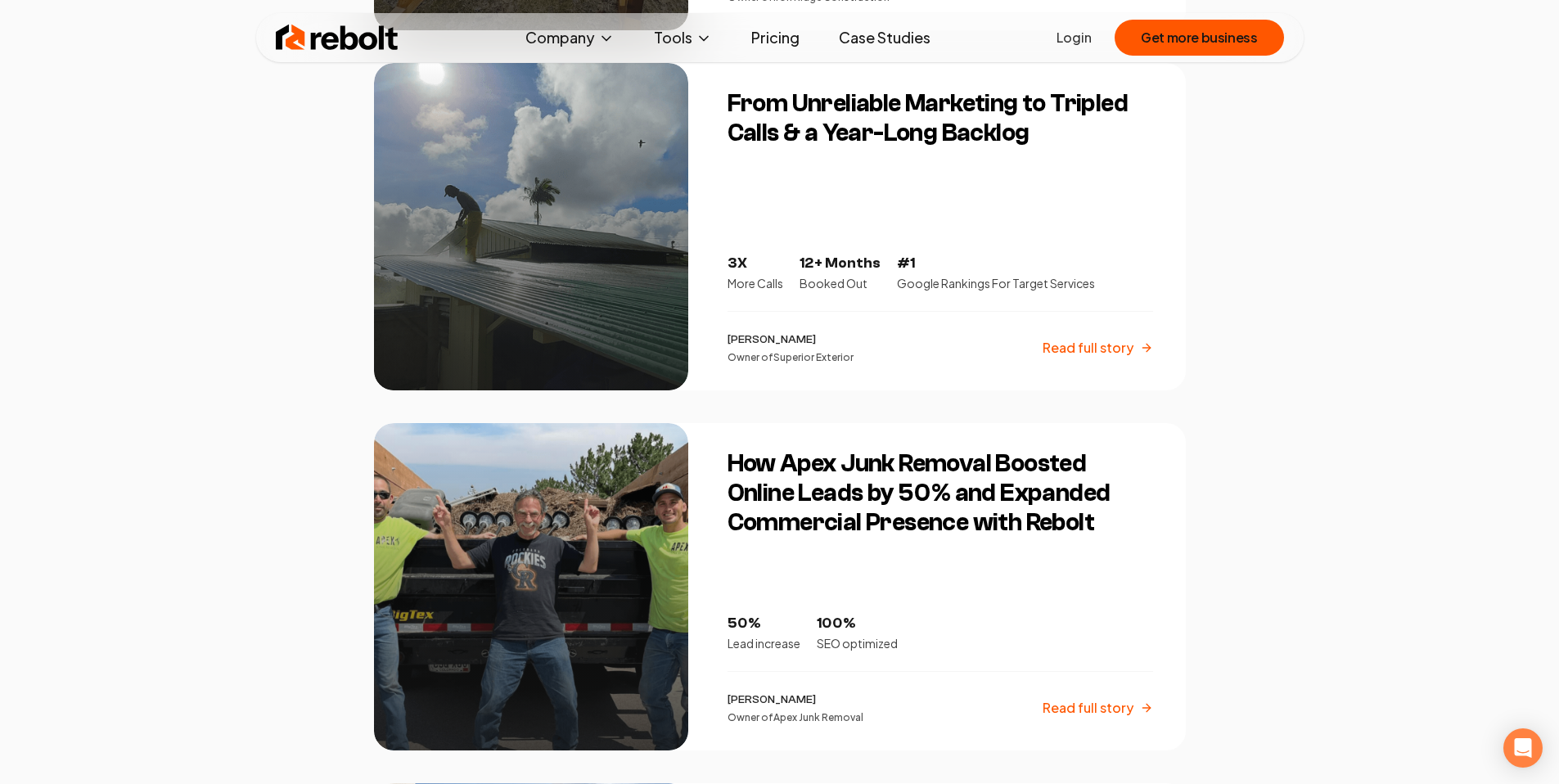
scroll to position [804, 0]
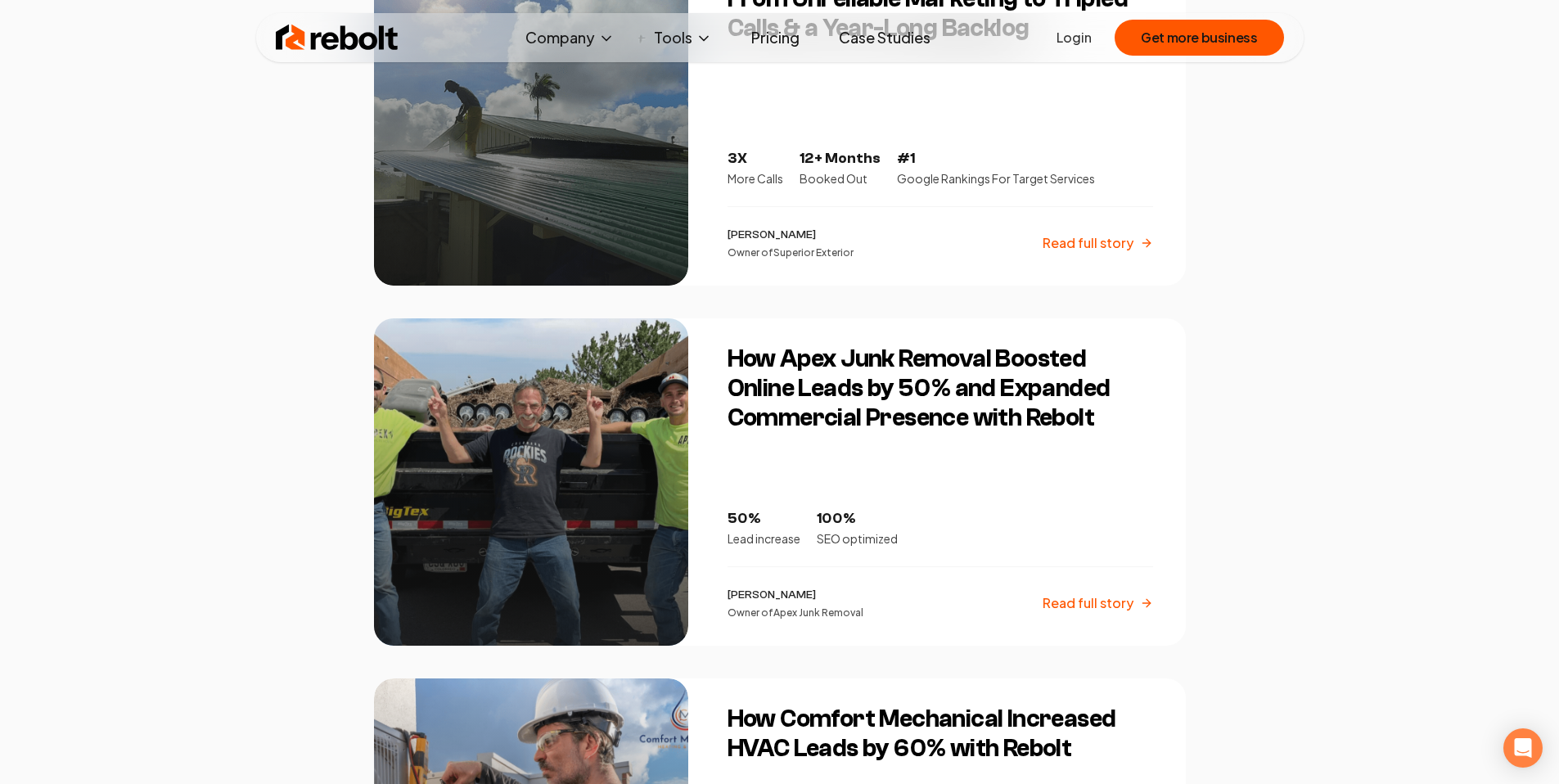
click at [788, 422] on h3 "How Apex Junk Removal Boosted Online Leads by 50% and Expanded Commercial Prese…" at bounding box center [940, 389] width 426 height 89
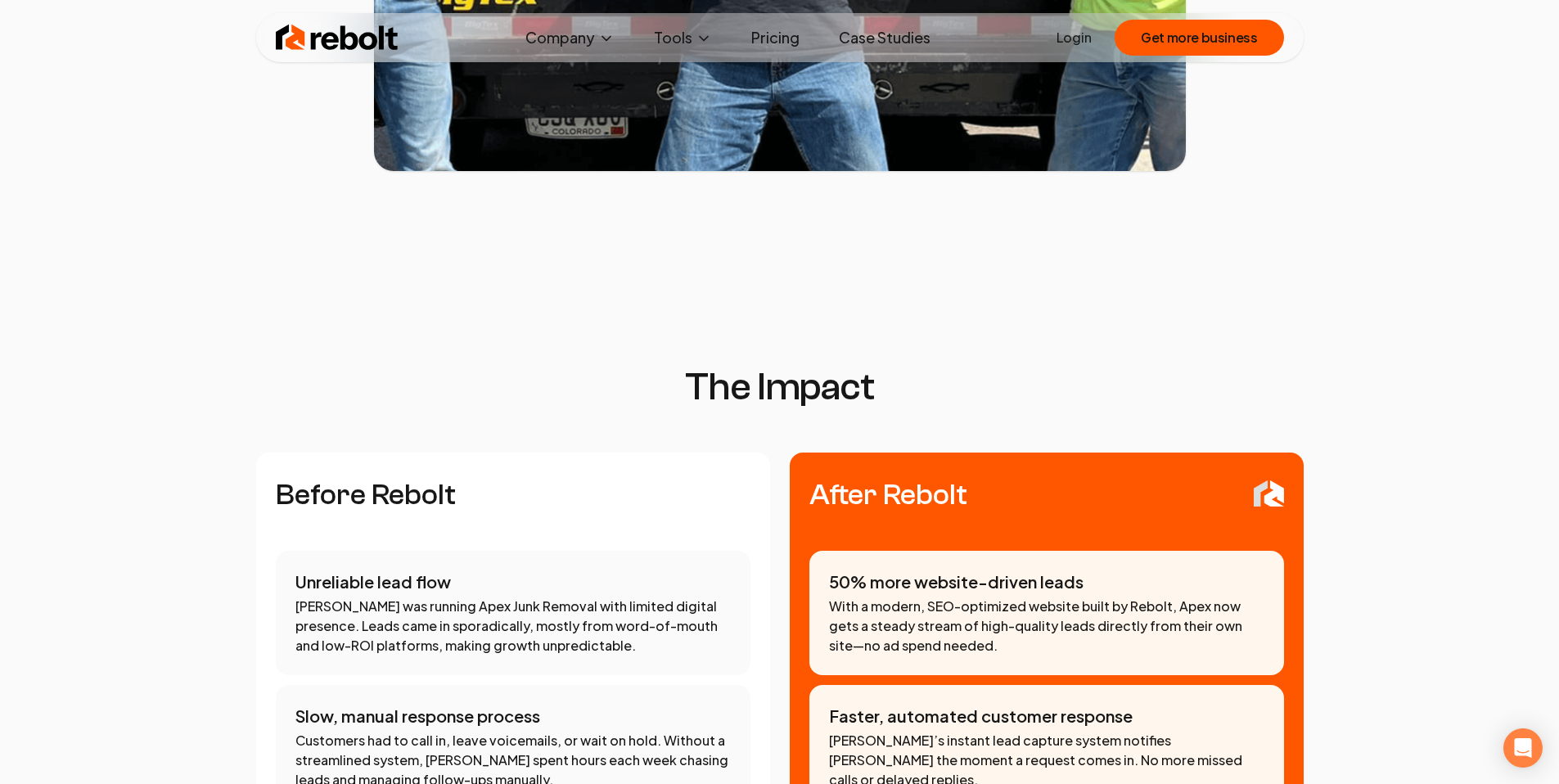
scroll to position [1461, 0]
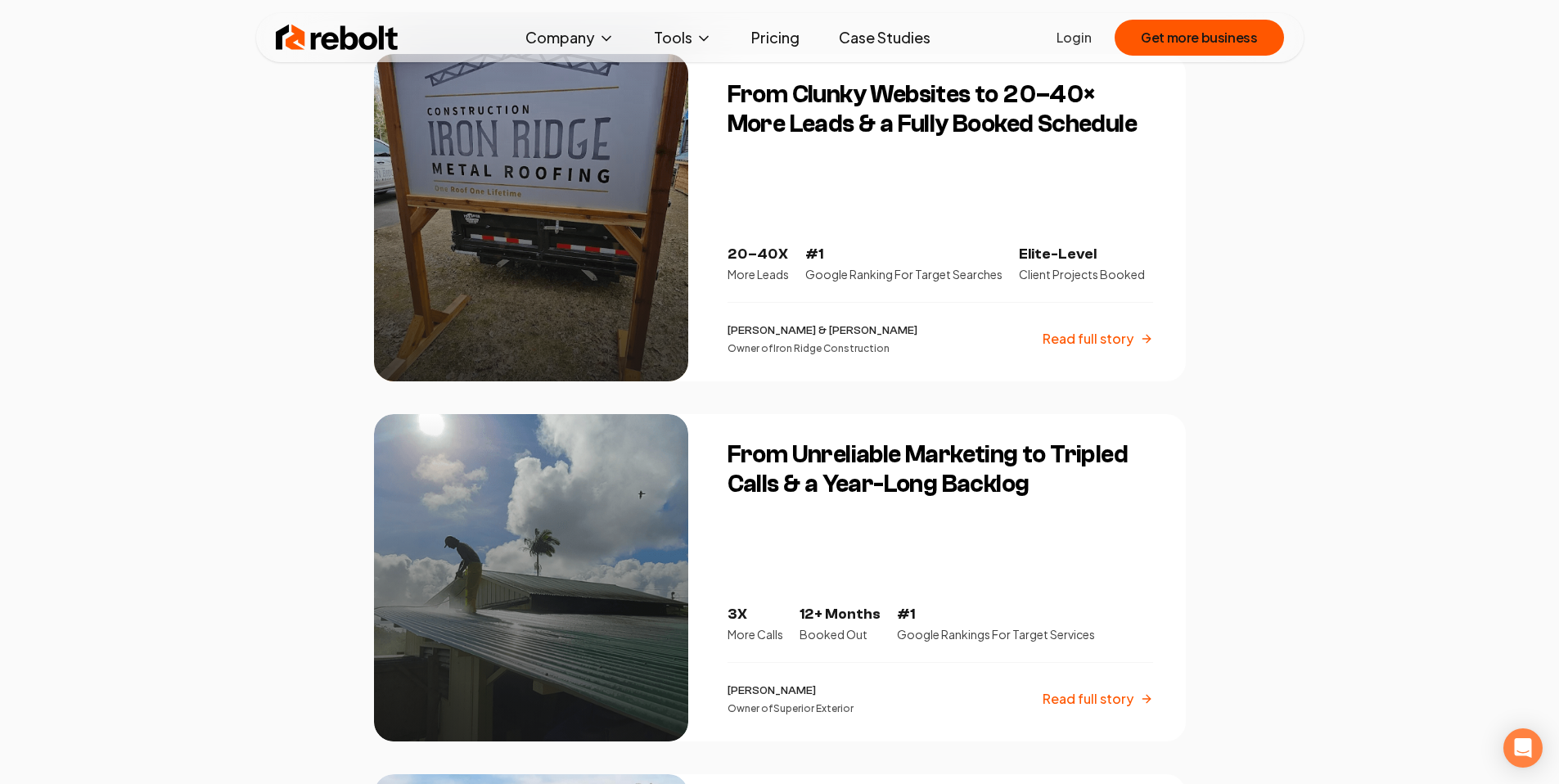
scroll to position [394, 0]
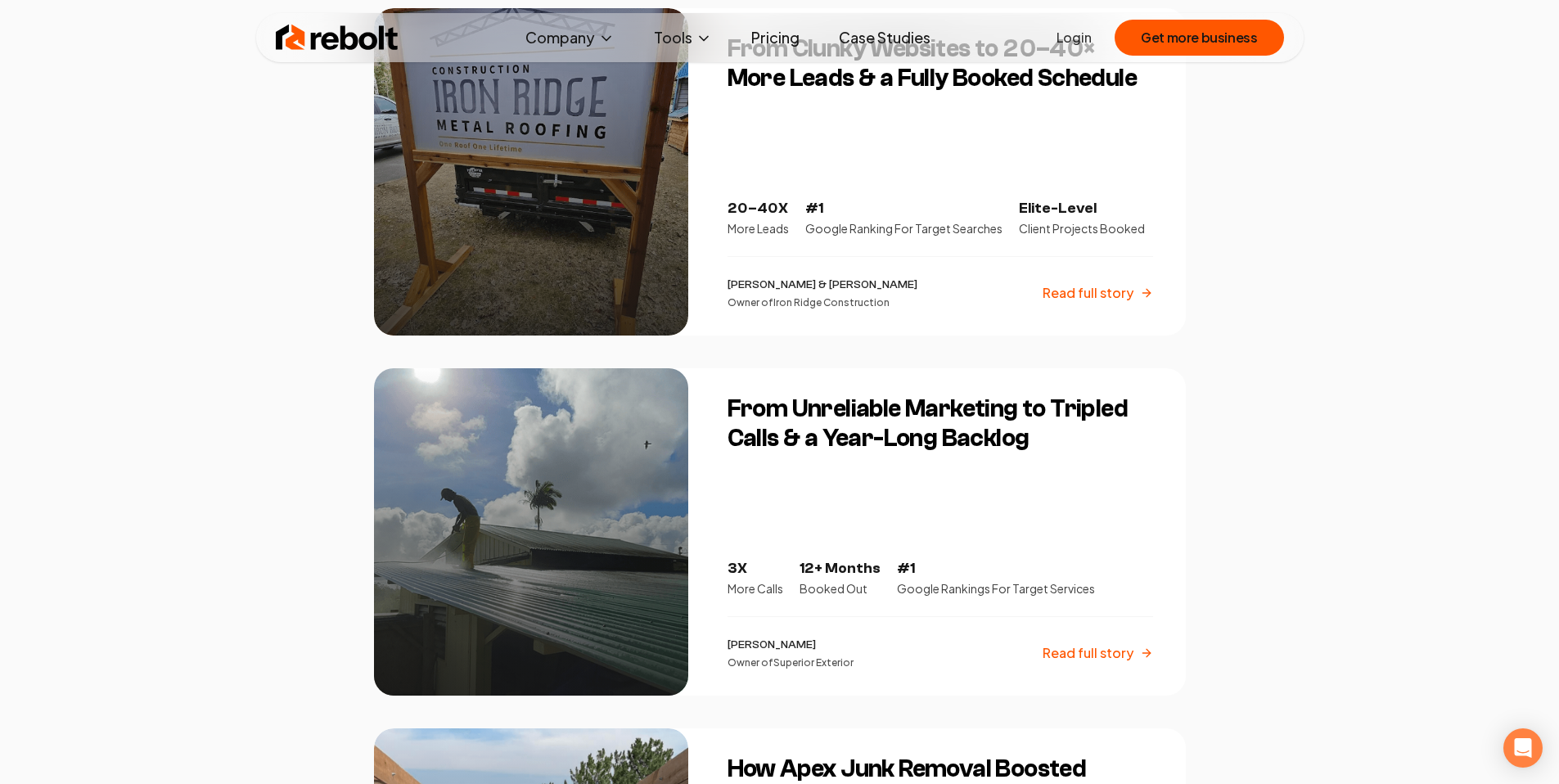
click at [841, 398] on h3 "From Unreliable Marketing to Tripled Calls & a Year-Long Backlog" at bounding box center [940, 423] width 426 height 59
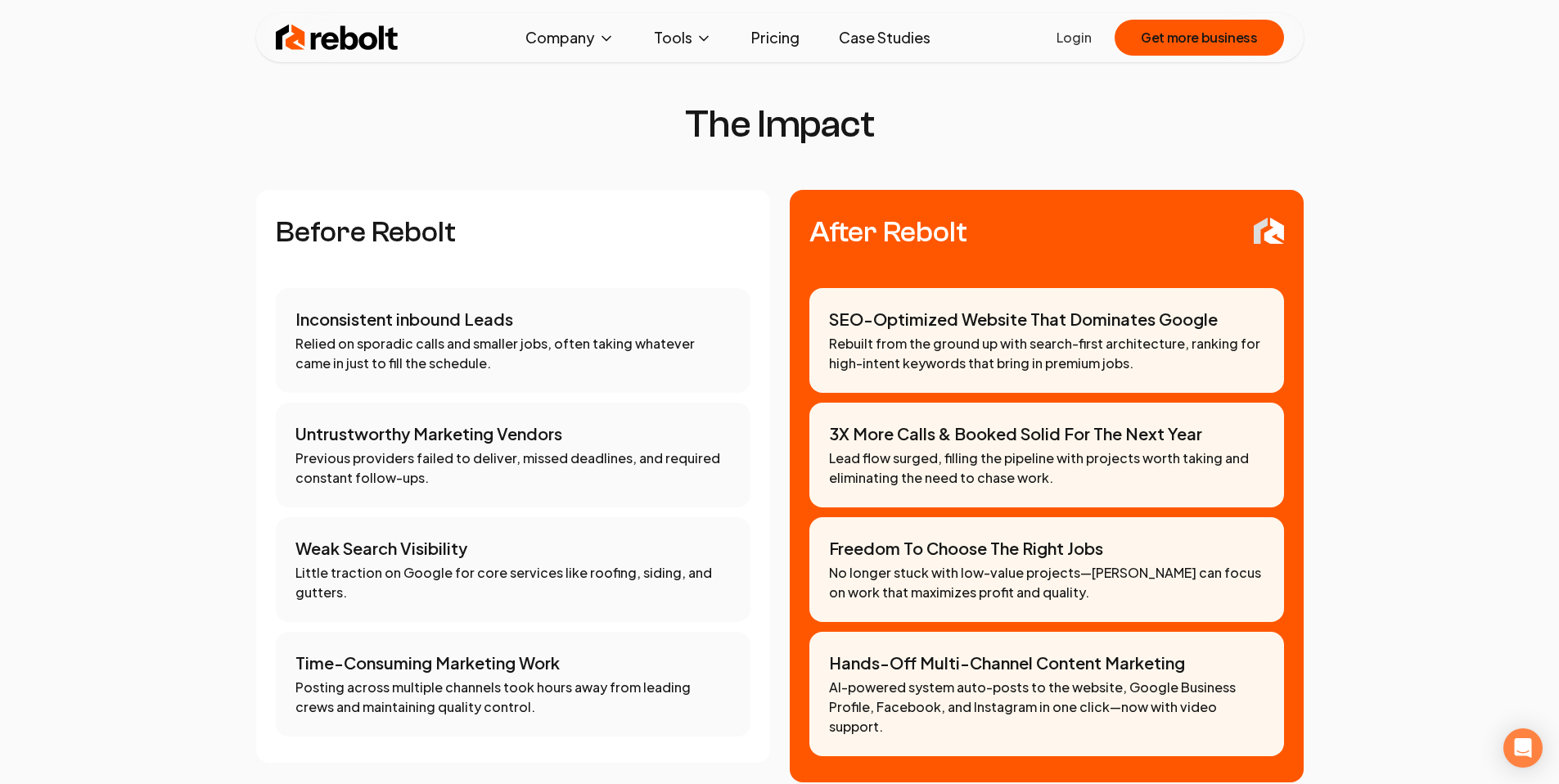
scroll to position [1254, 0]
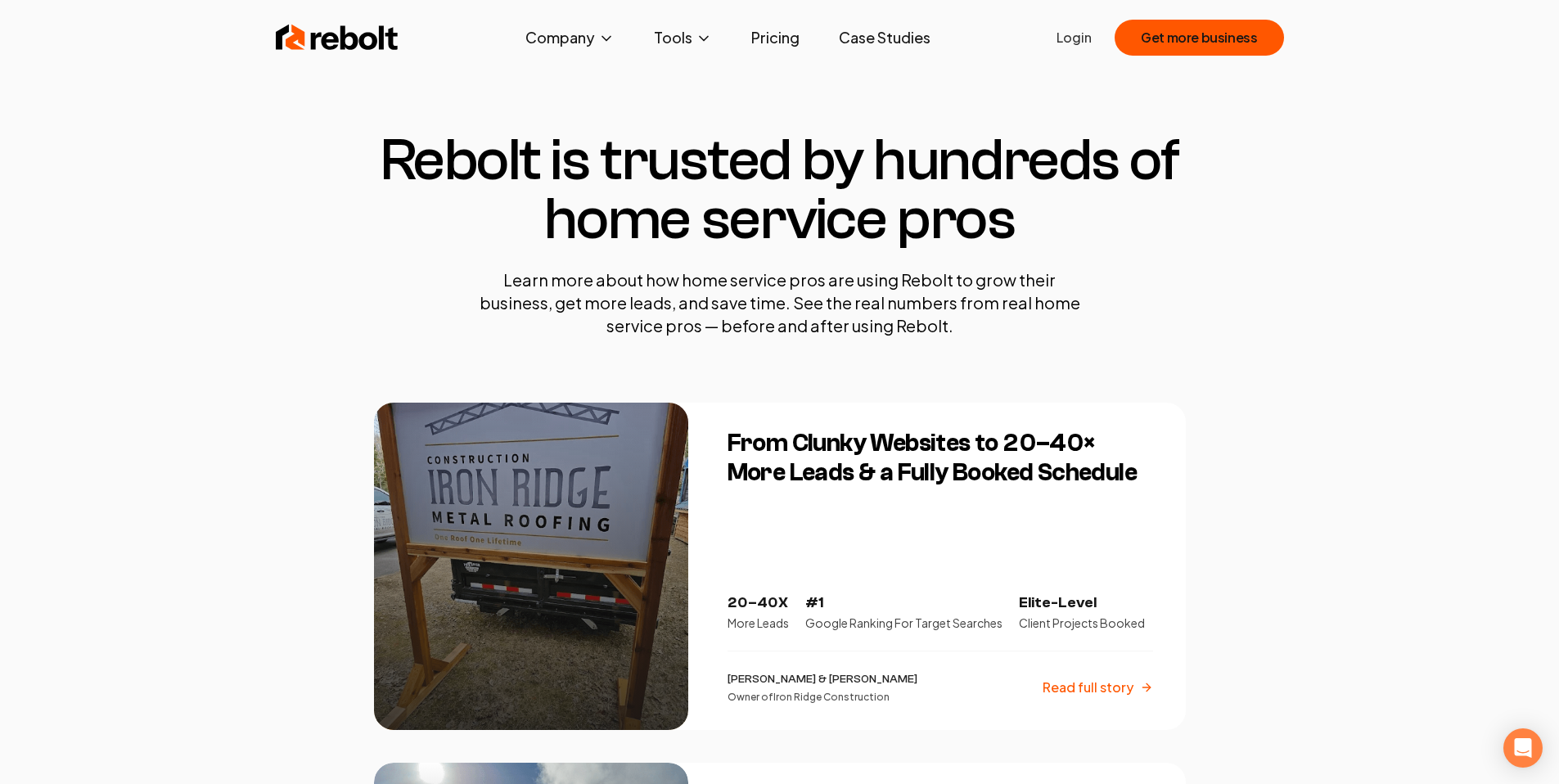
click at [576, 459] on div at bounding box center [530, 566] width 314 height 327
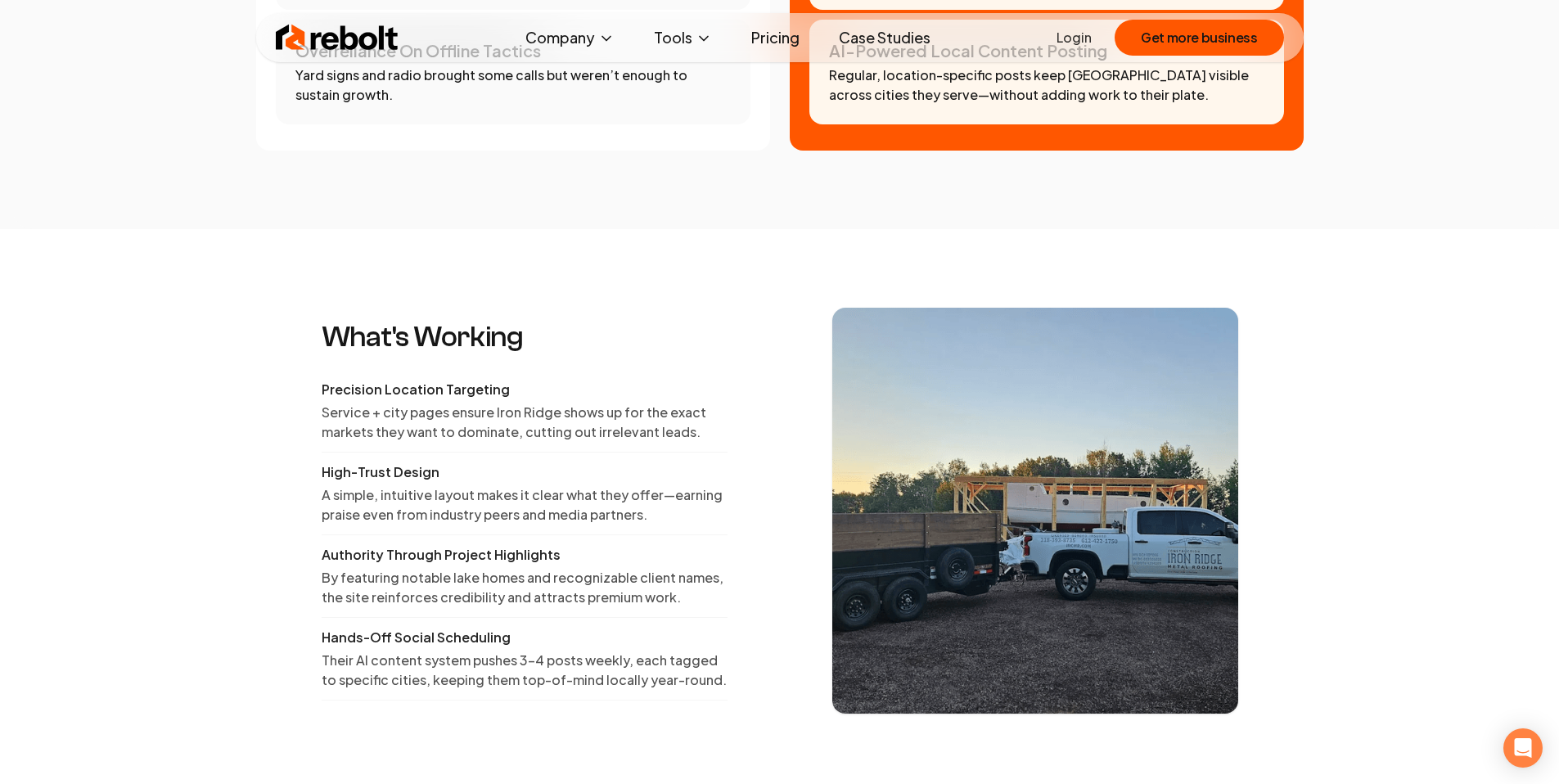
scroll to position [2005, 0]
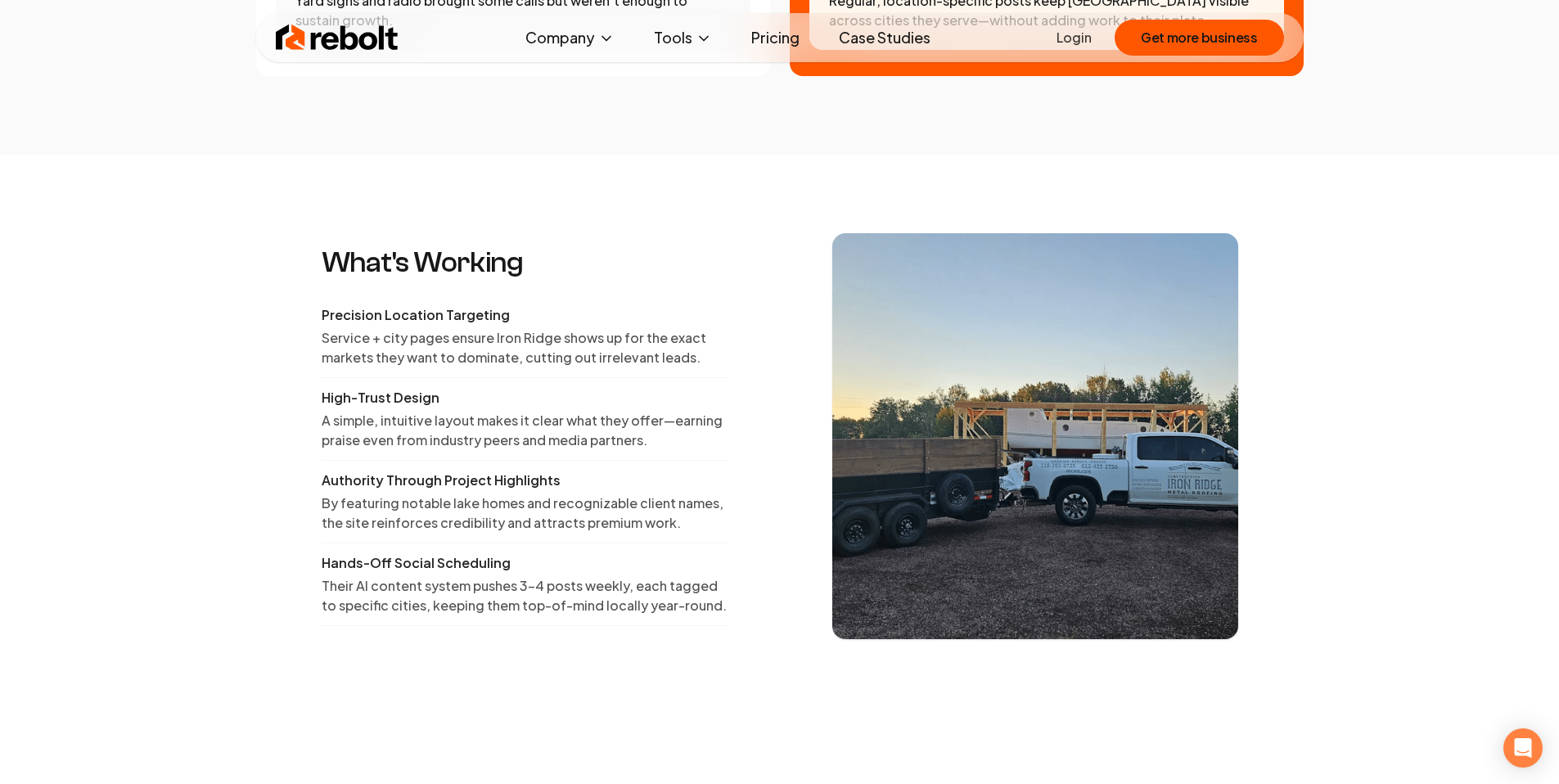
click at [660, 203] on section "What's Working Precision Location Targeting Service + city pages ensure Iron Ri…" at bounding box center [779, 436] width 1559 height 563
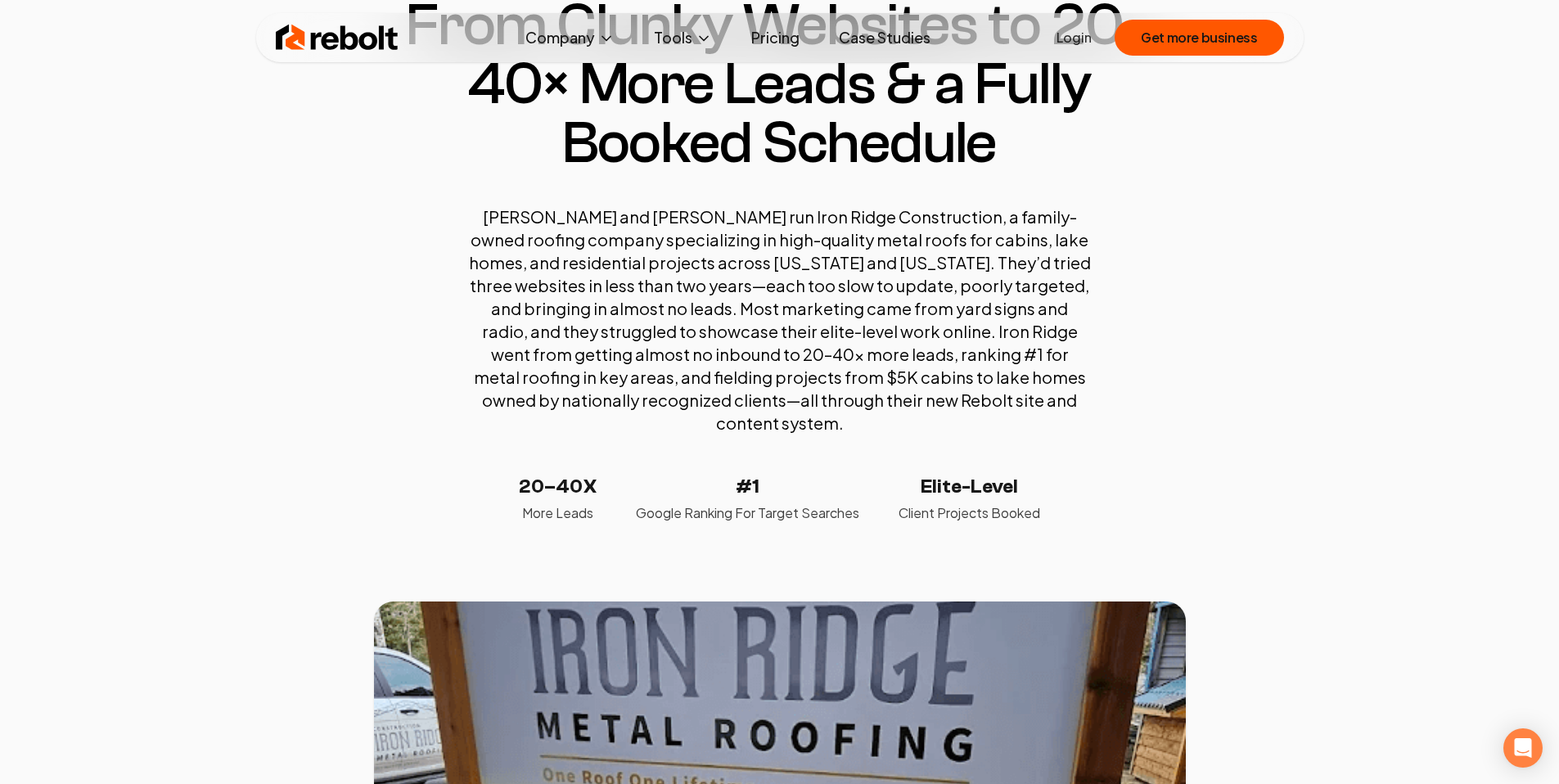
scroll to position [0, 0]
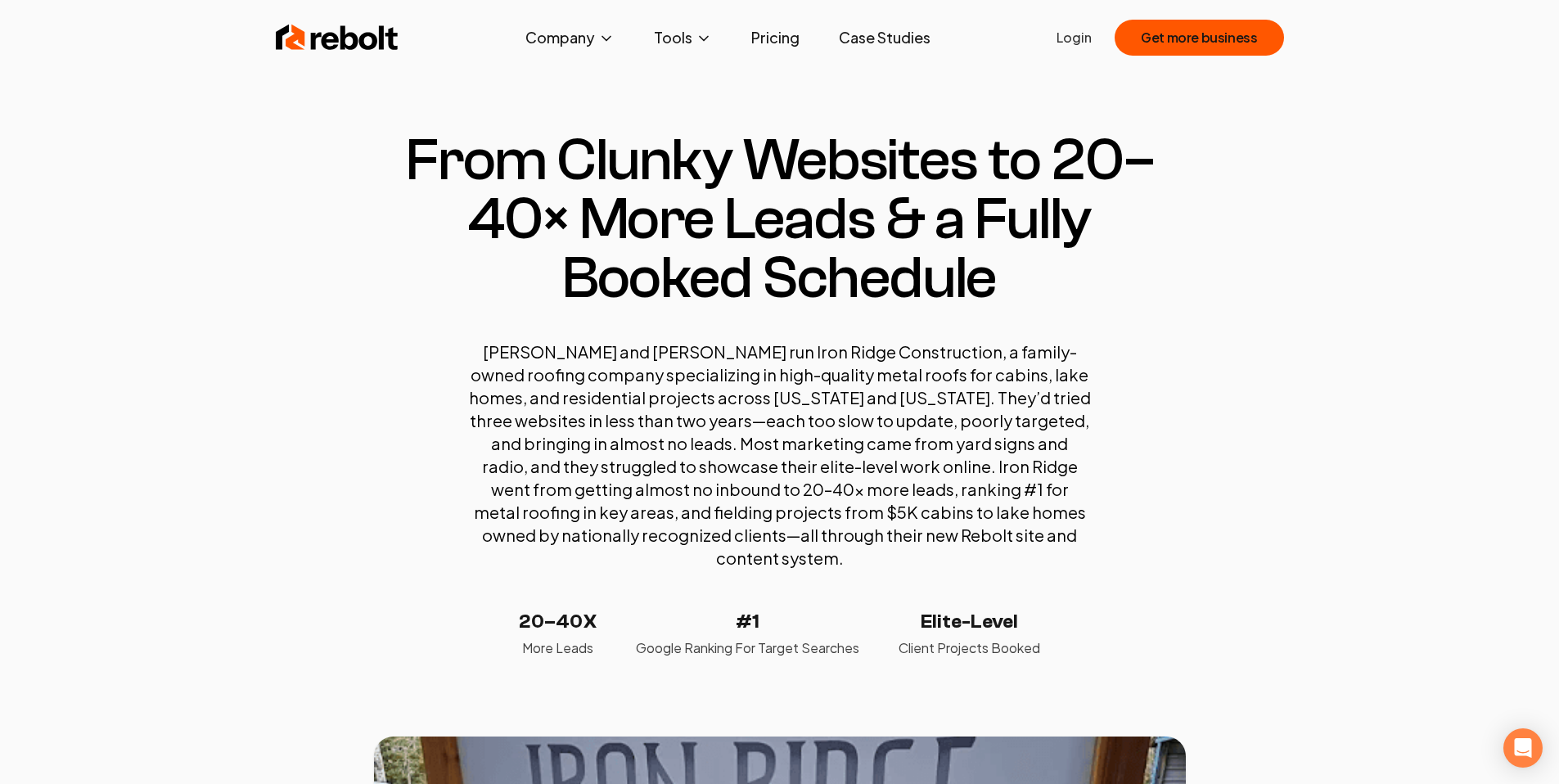
click at [333, 50] on img at bounding box center [337, 37] width 123 height 32
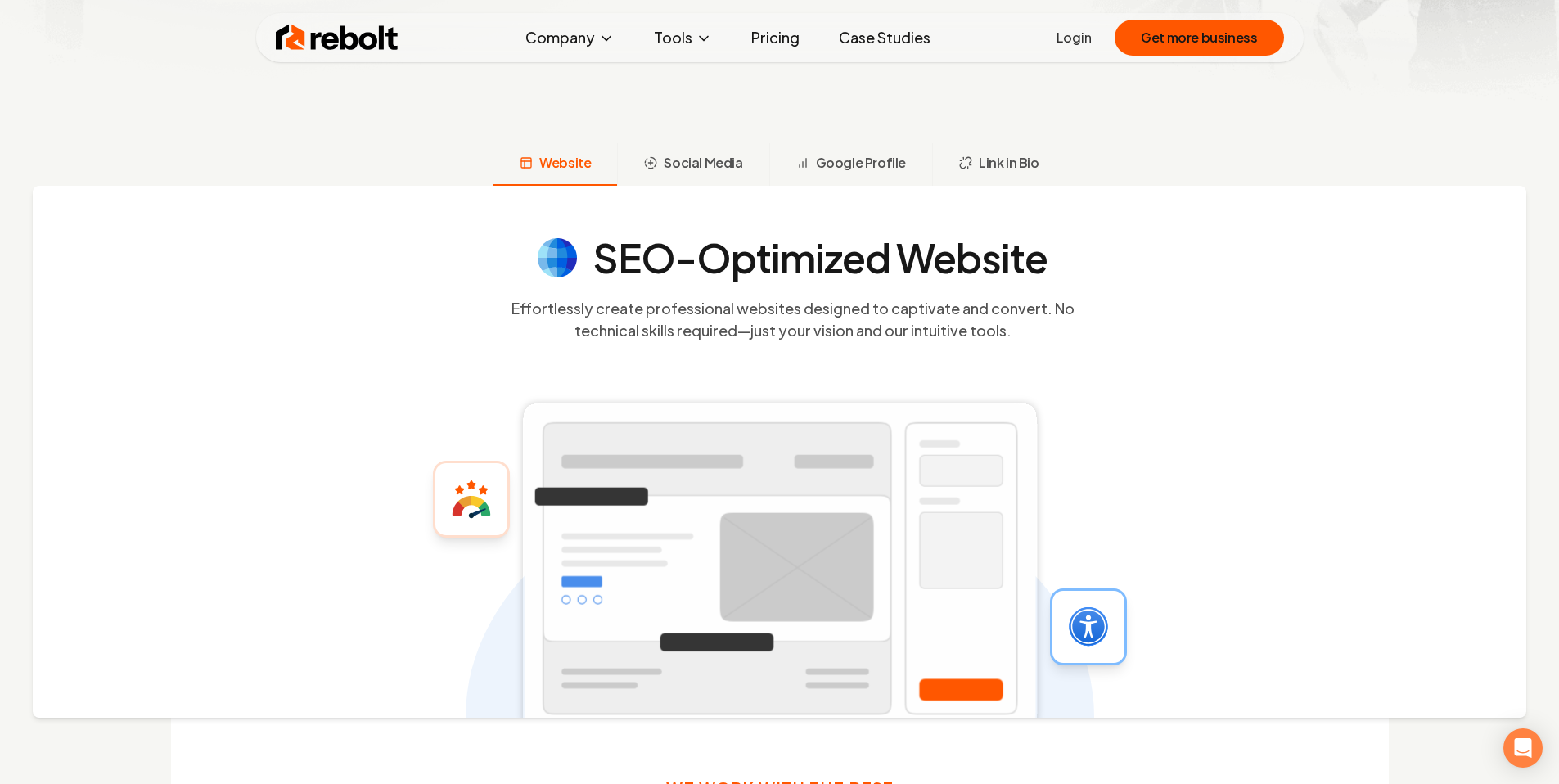
scroll to position [628, 0]
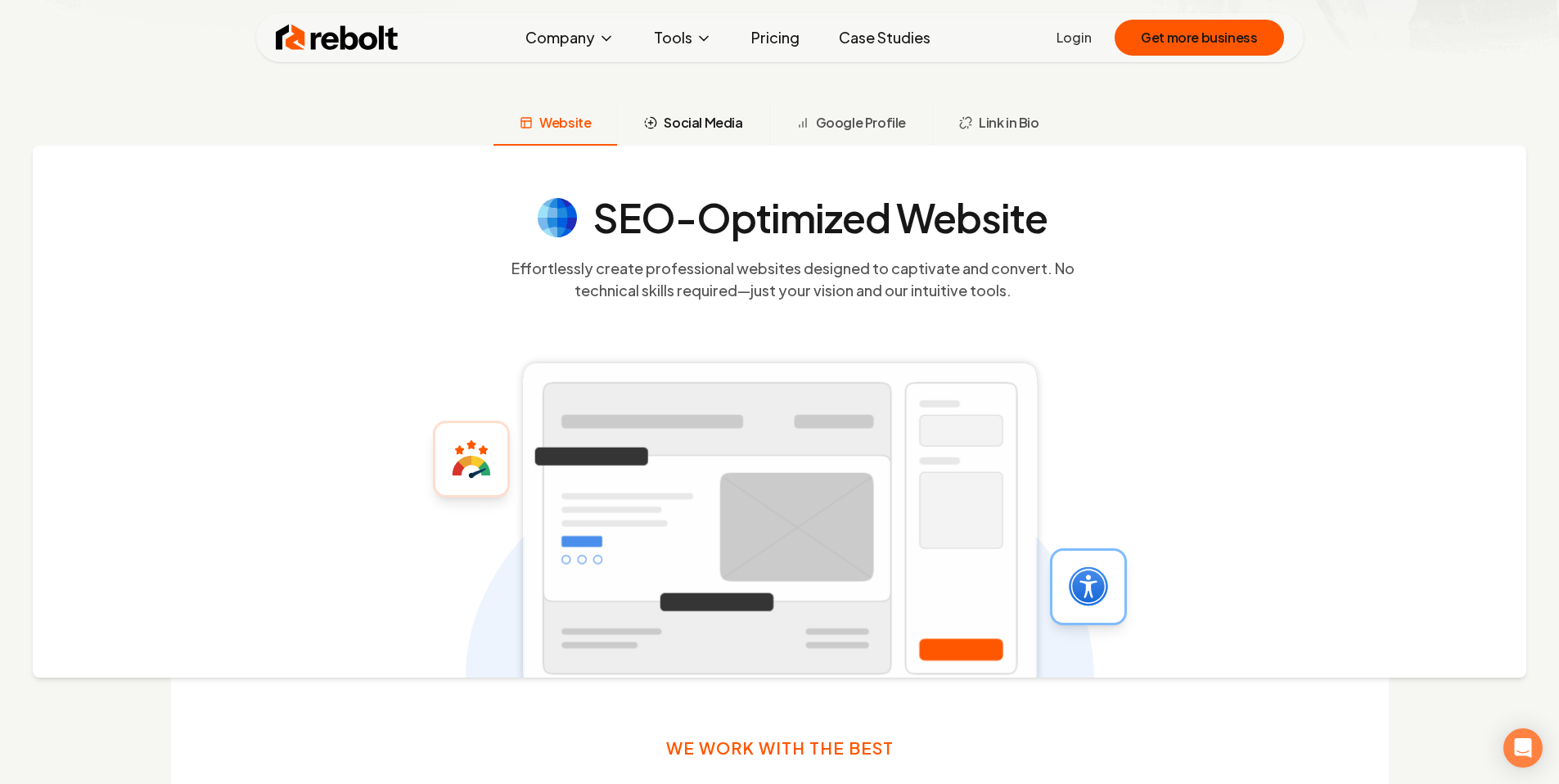
click at [685, 121] on span "Social Media" at bounding box center [702, 123] width 78 height 20
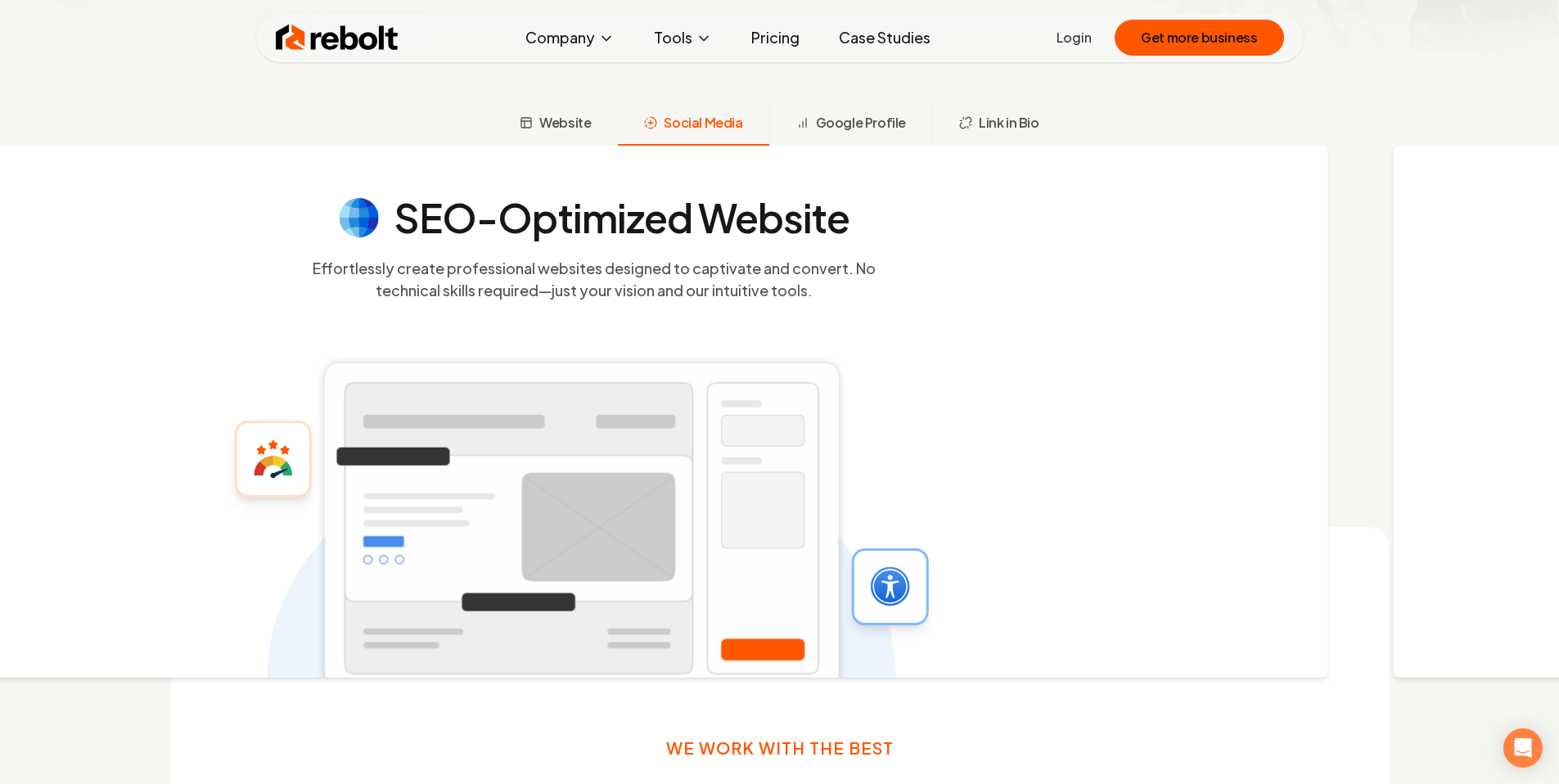
scroll to position [651, 0]
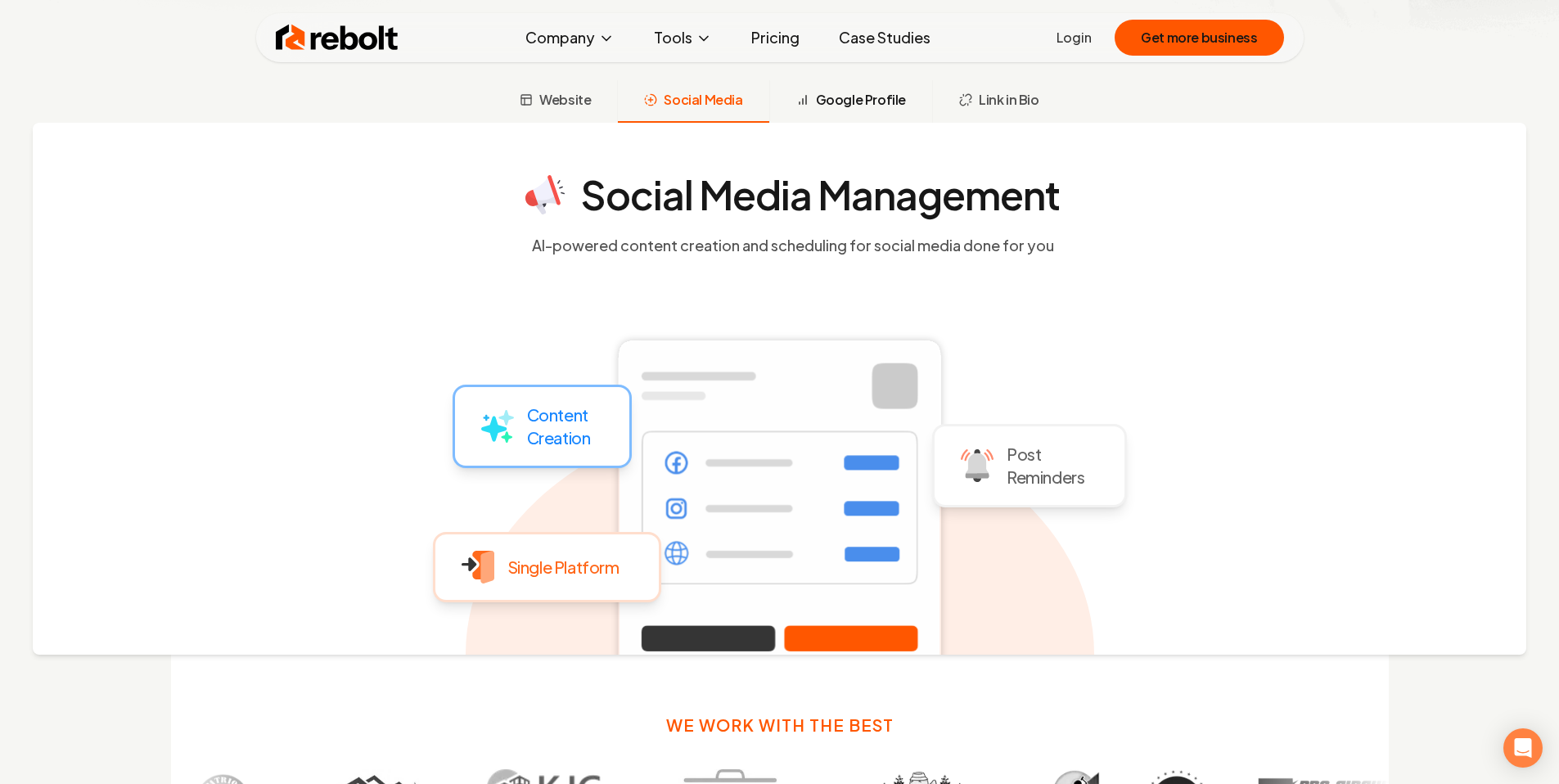
click at [828, 106] on span "Google Profile" at bounding box center [861, 100] width 90 height 20
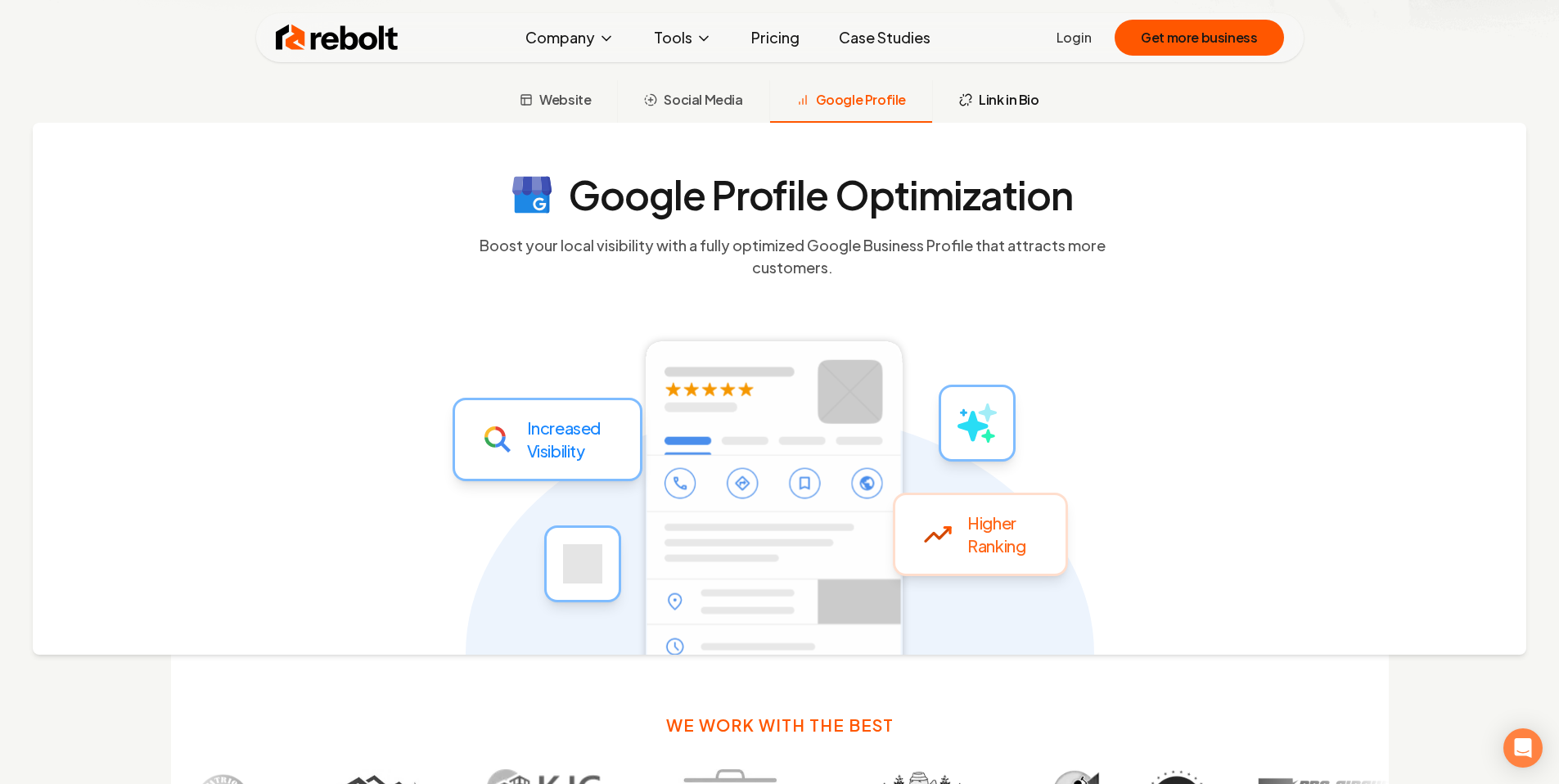
click at [990, 106] on span "Link in Bio" at bounding box center [1008, 100] width 60 height 20
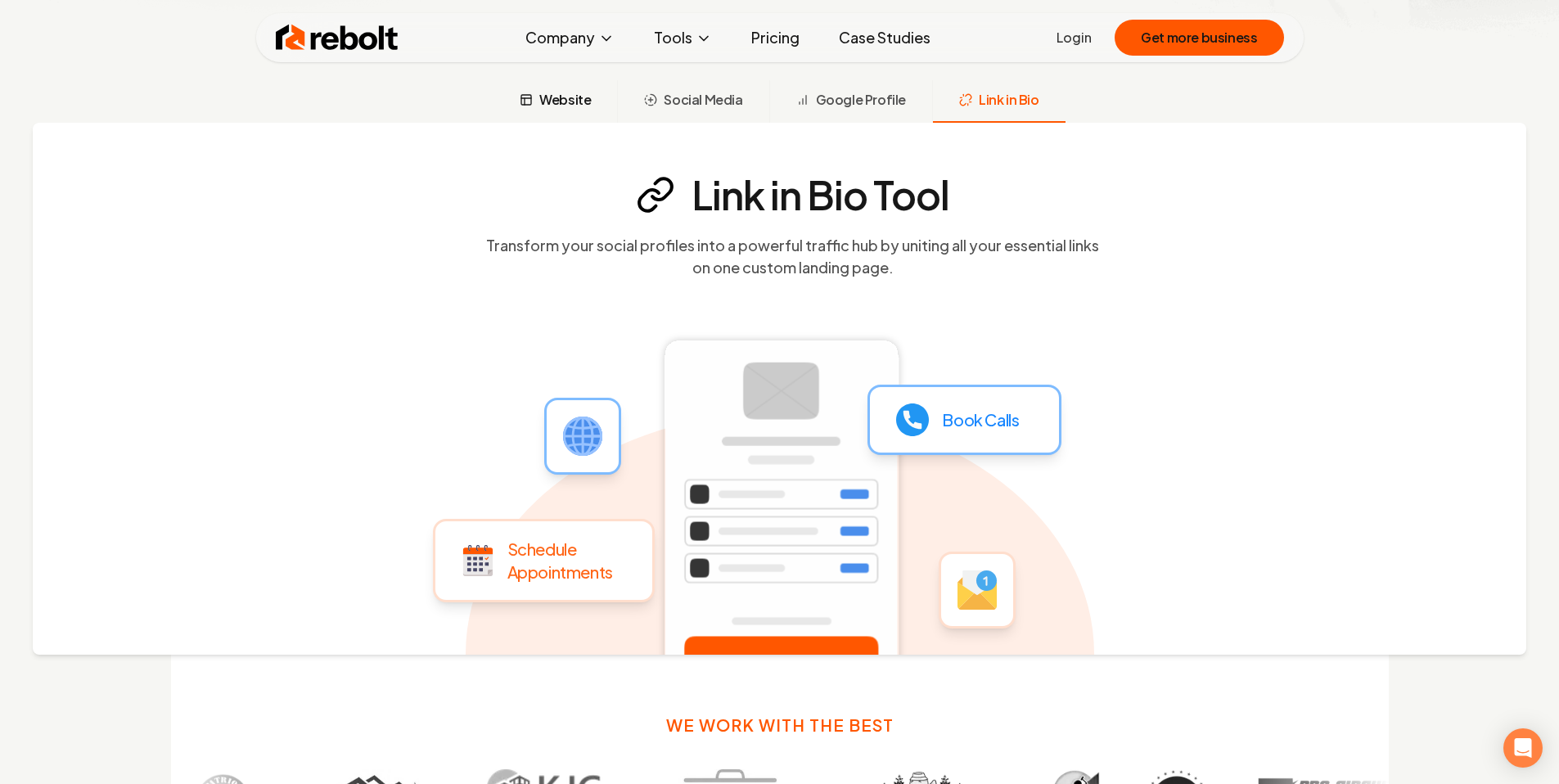
click at [585, 119] on button "Website" at bounding box center [554, 101] width 123 height 43
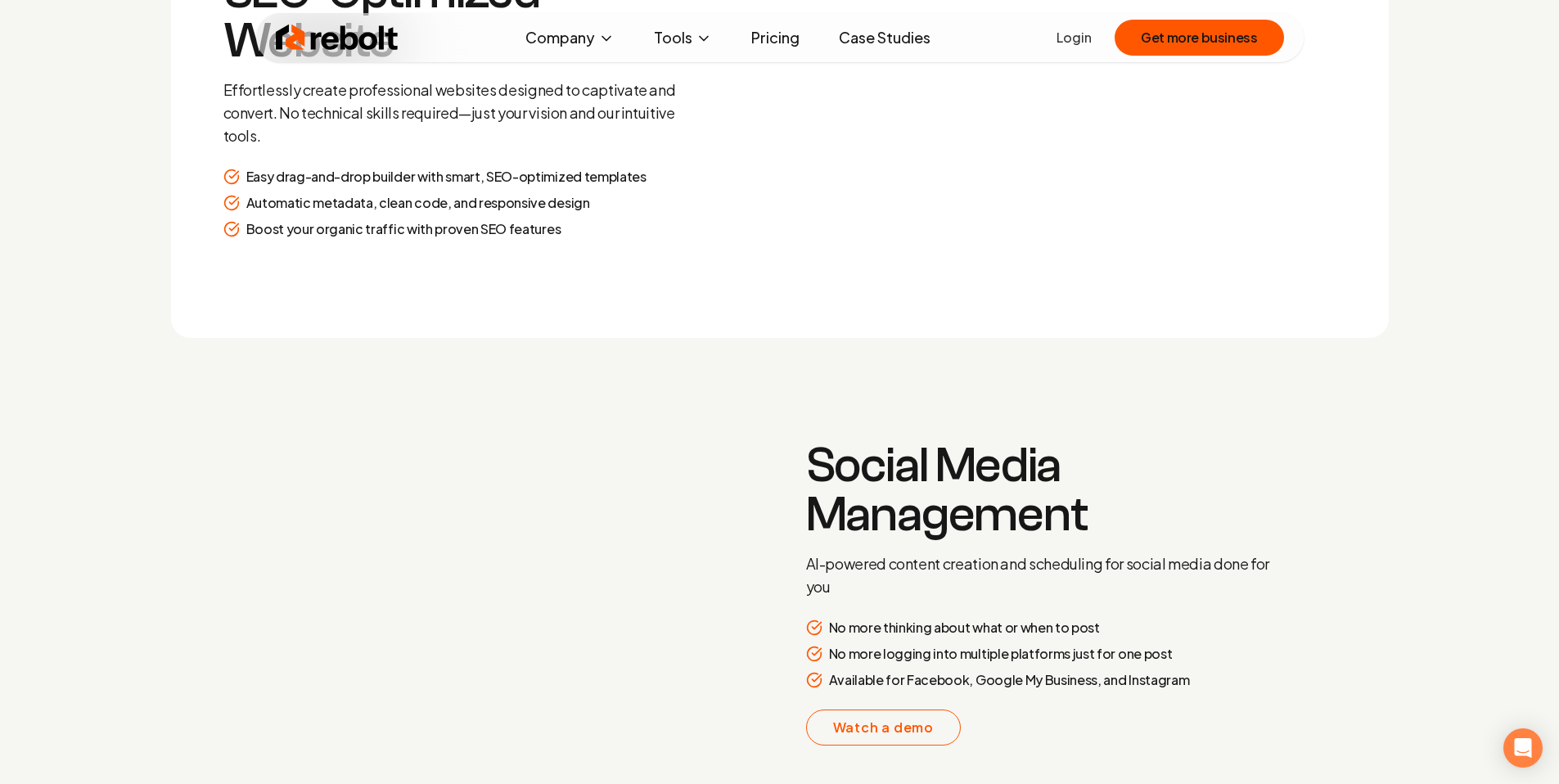
scroll to position [0, 0]
